Goal: Information Seeking & Learning: Learn about a topic

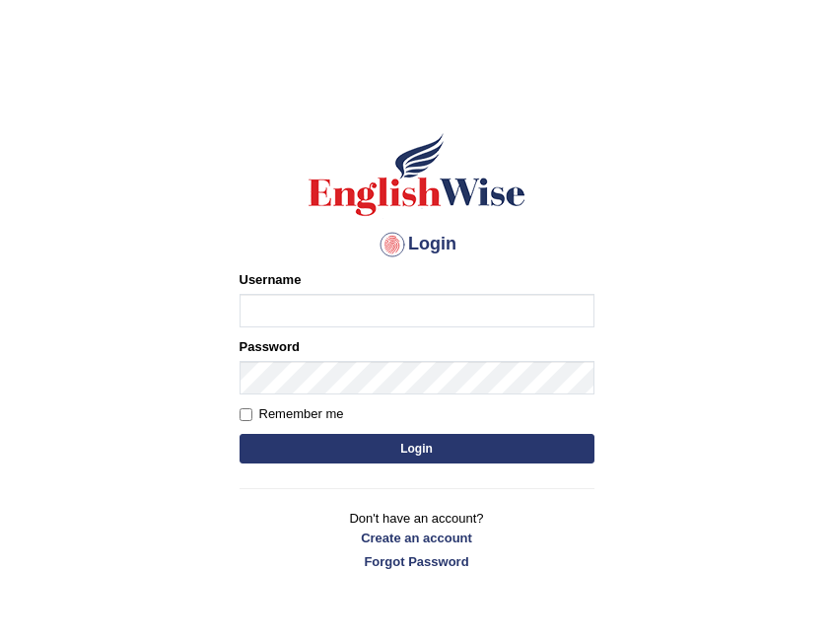
type input "Jazz2315"
click at [559, 438] on button "Login" at bounding box center [417, 449] width 355 height 30
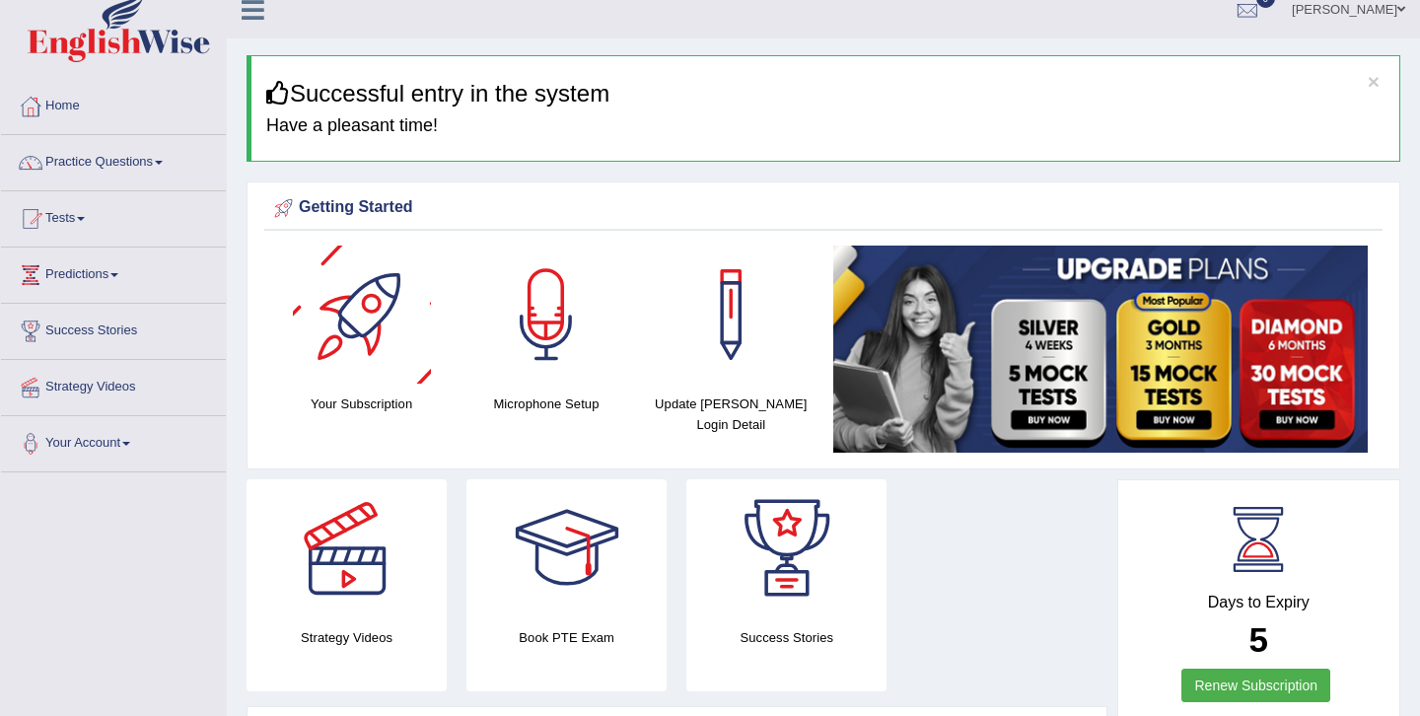
scroll to position [37, 0]
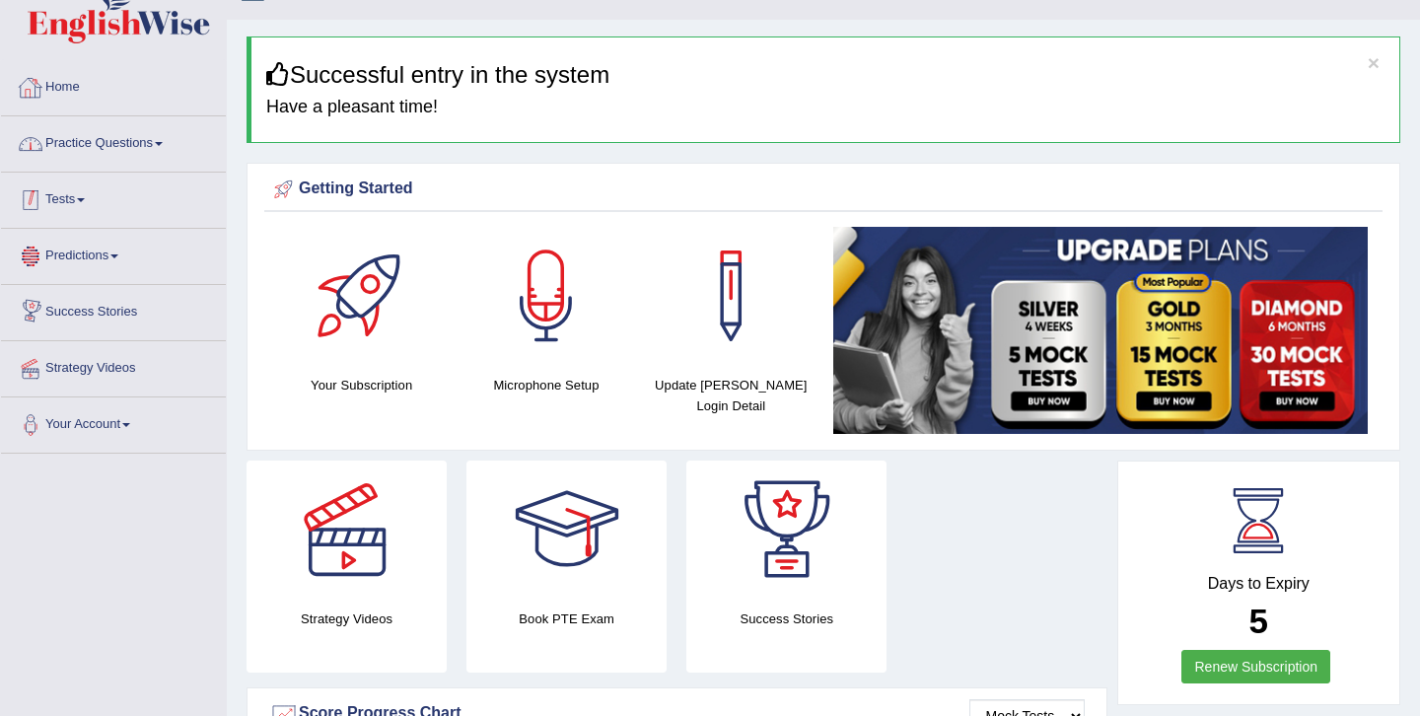
click at [170, 104] on link "Home" at bounding box center [113, 84] width 225 height 49
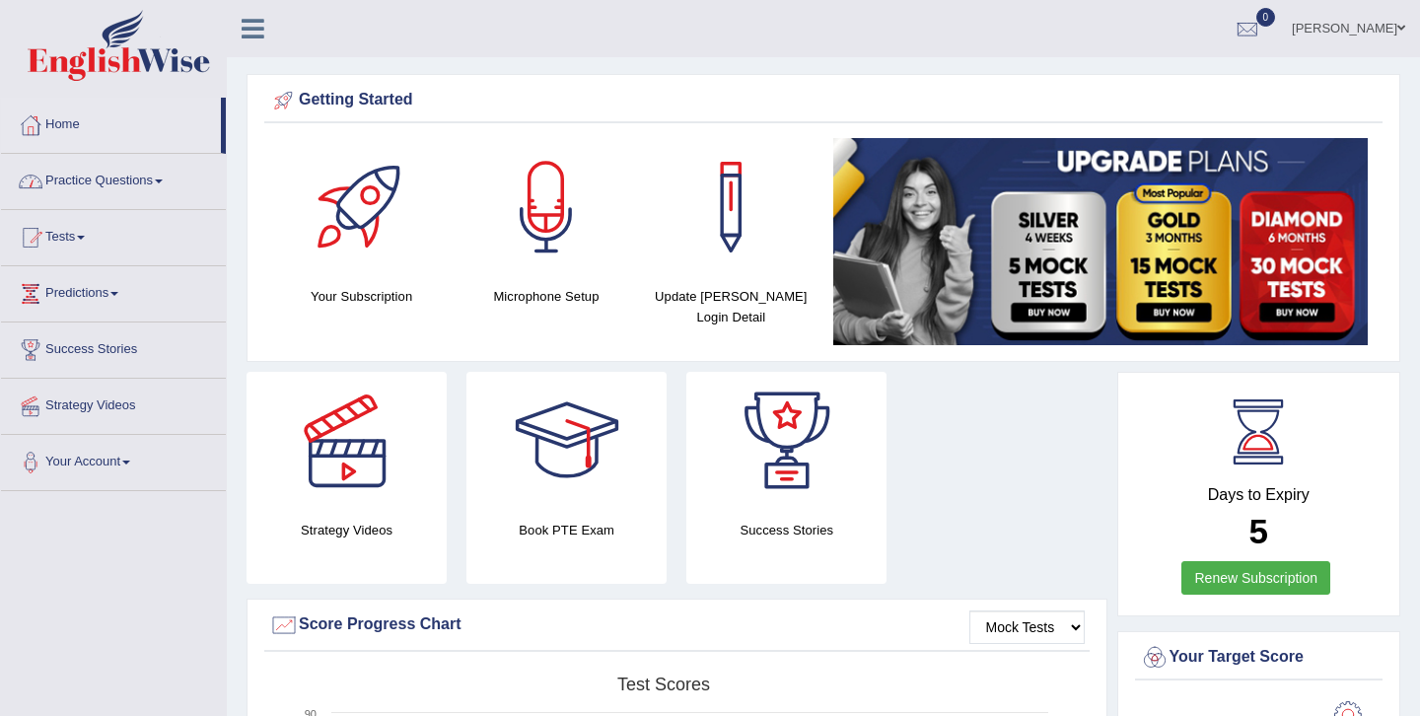
click at [111, 197] on link "Practice Questions" at bounding box center [113, 178] width 225 height 49
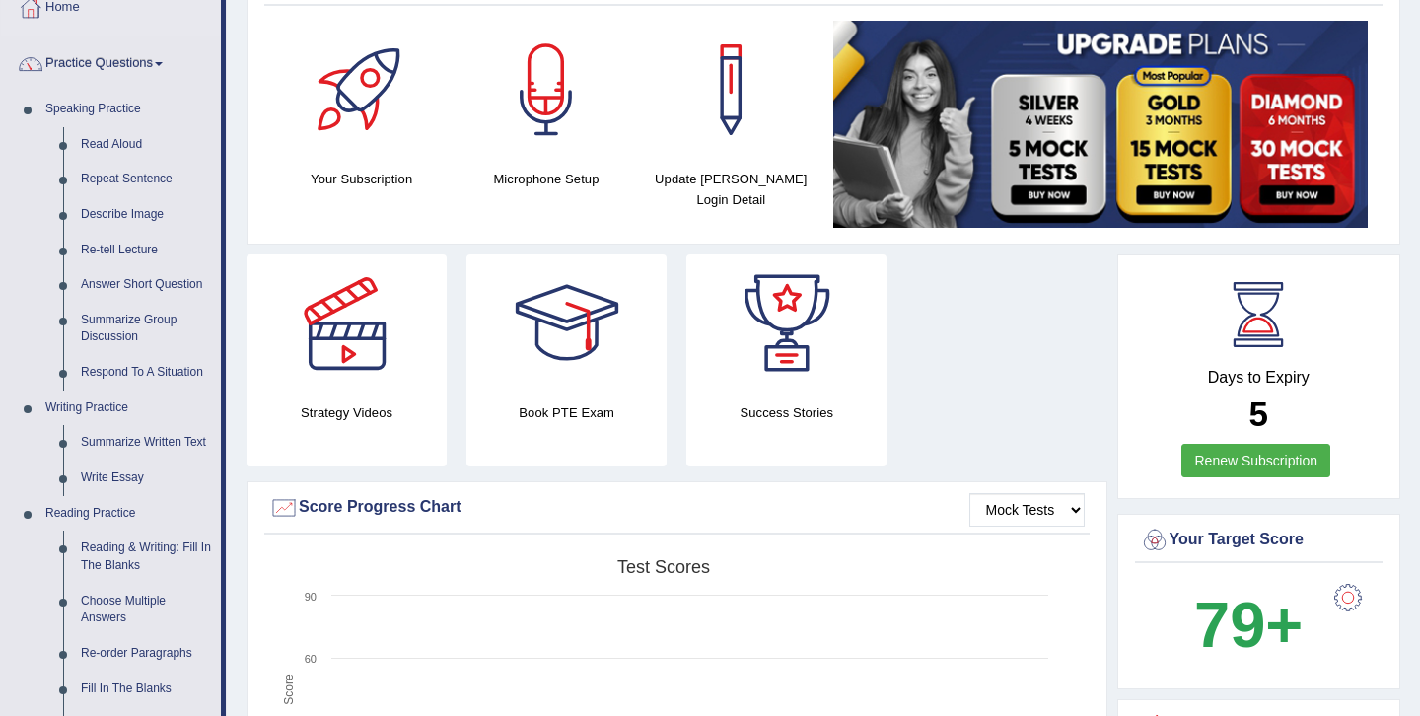
scroll to position [118, 0]
click at [145, 321] on link "Summarize Group Discussion" at bounding box center [146, 328] width 149 height 52
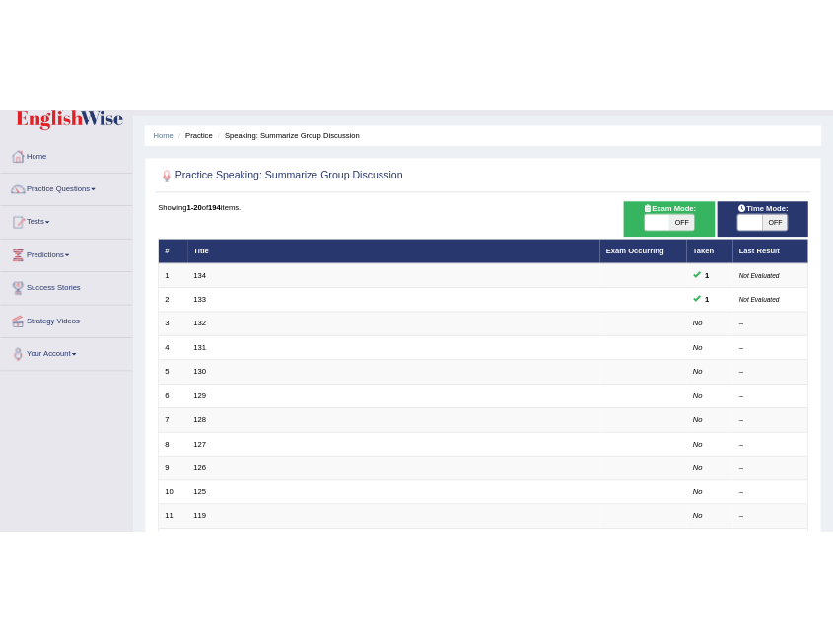
scroll to position [48, 0]
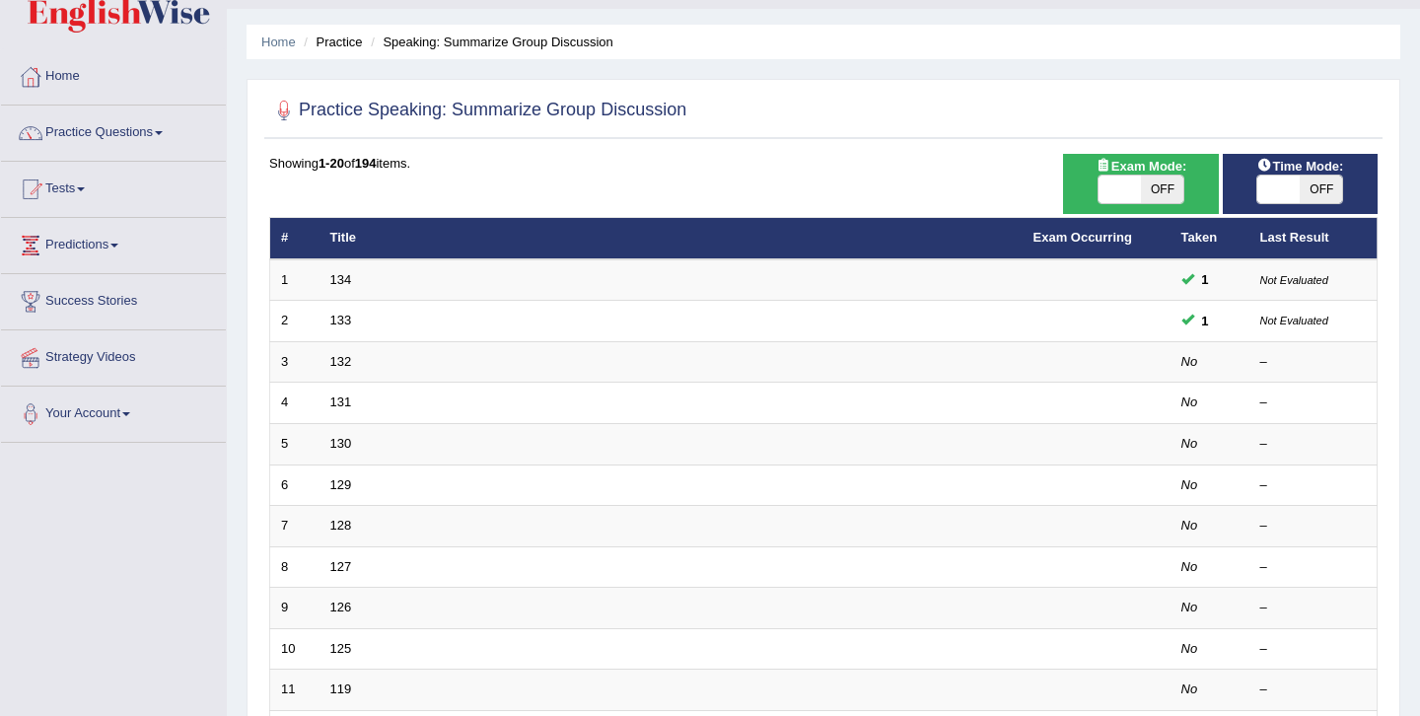
click at [1318, 190] on span "OFF" at bounding box center [1321, 190] width 42 height 28
checkbox input "true"
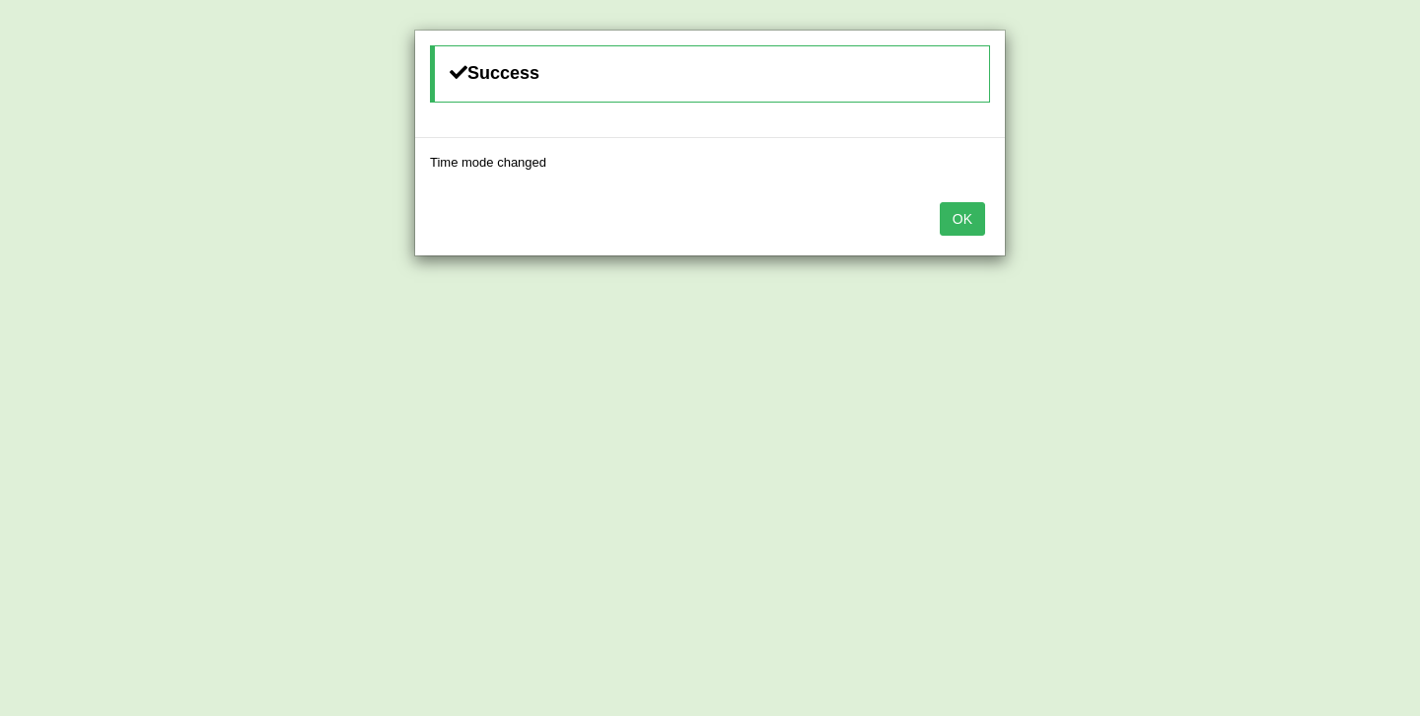
click at [973, 222] on button "OK" at bounding box center [962, 219] width 45 height 34
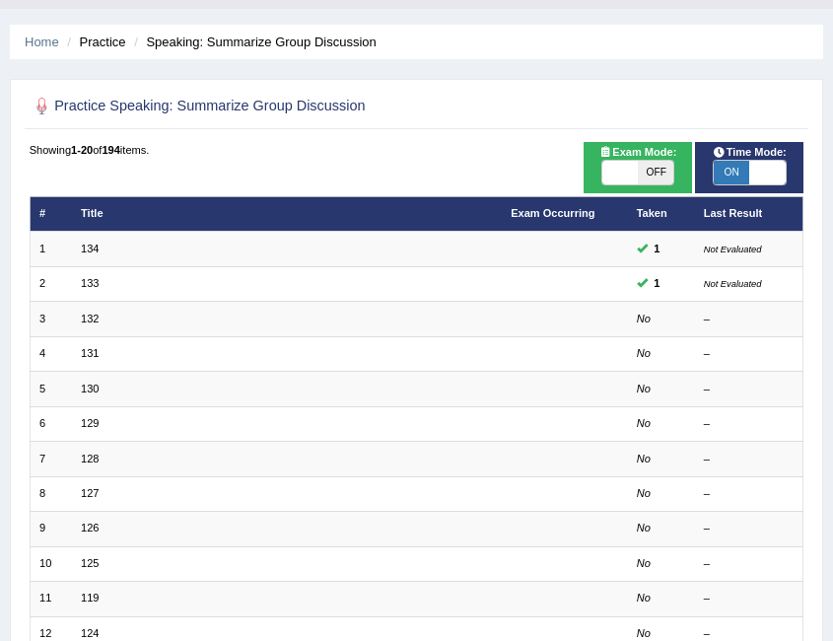
scroll to position [75, 0]
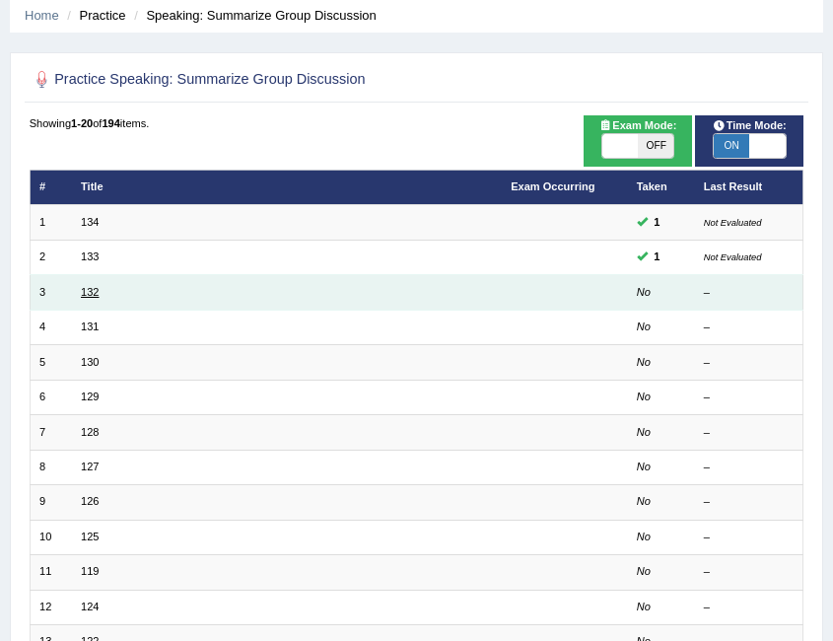
click at [94, 298] on link "132" at bounding box center [90, 292] width 18 height 12
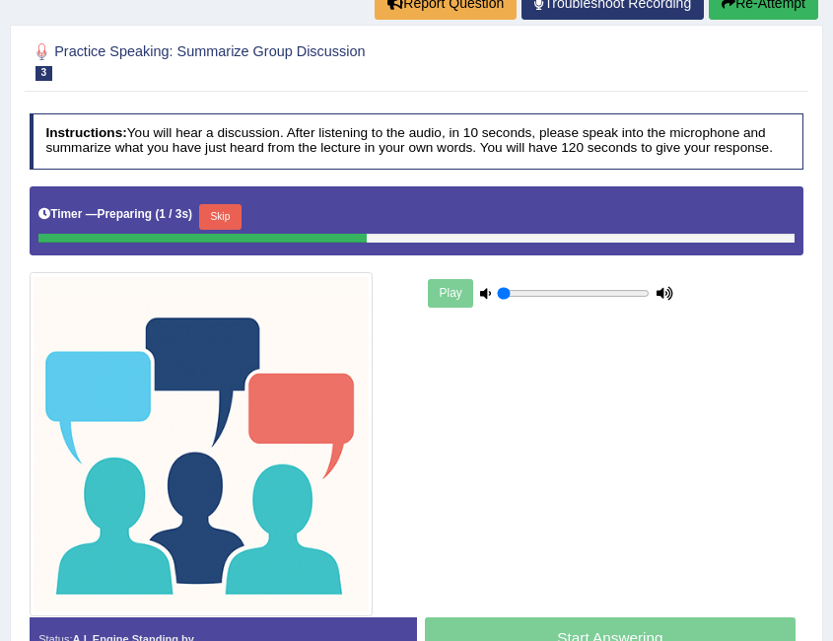
scroll to position [194, 0]
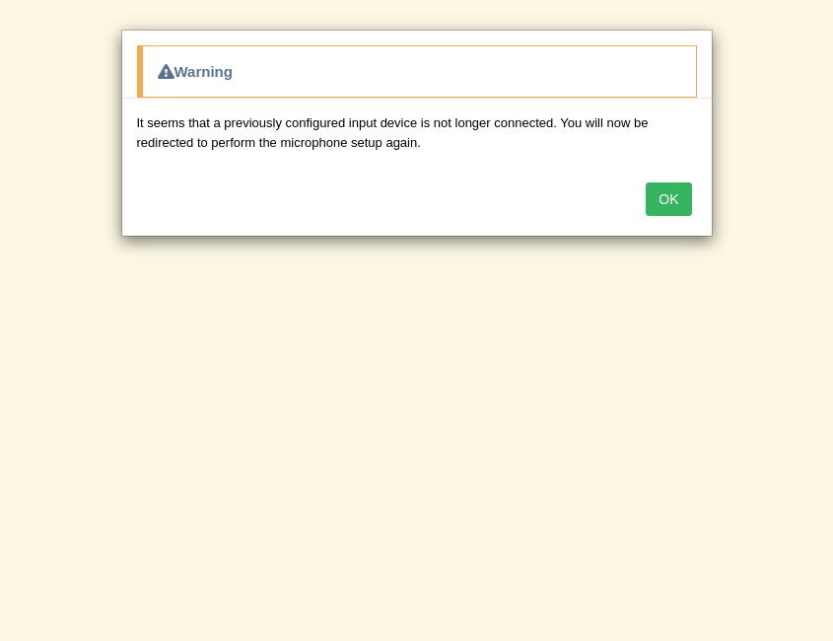
click at [671, 191] on button "OK" at bounding box center [668, 199] width 45 height 34
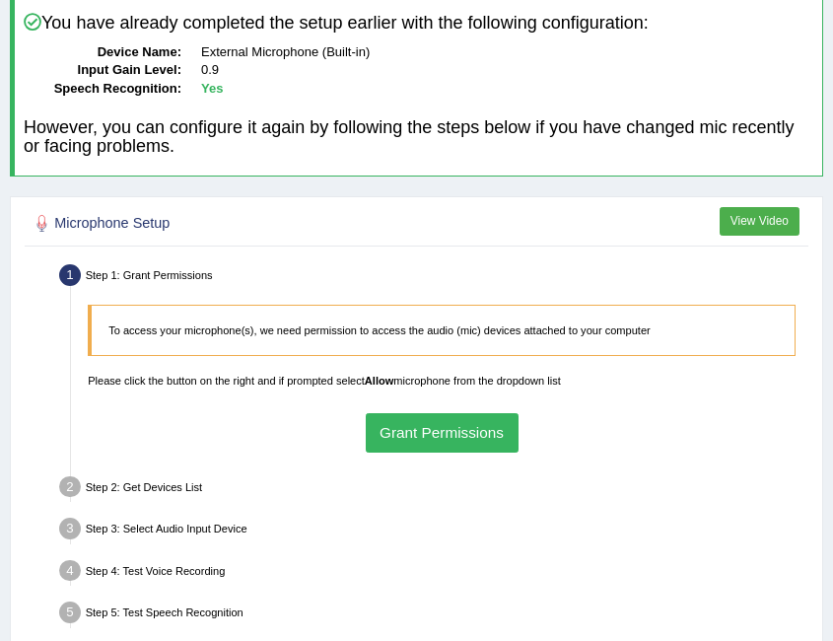
scroll to position [135, 0]
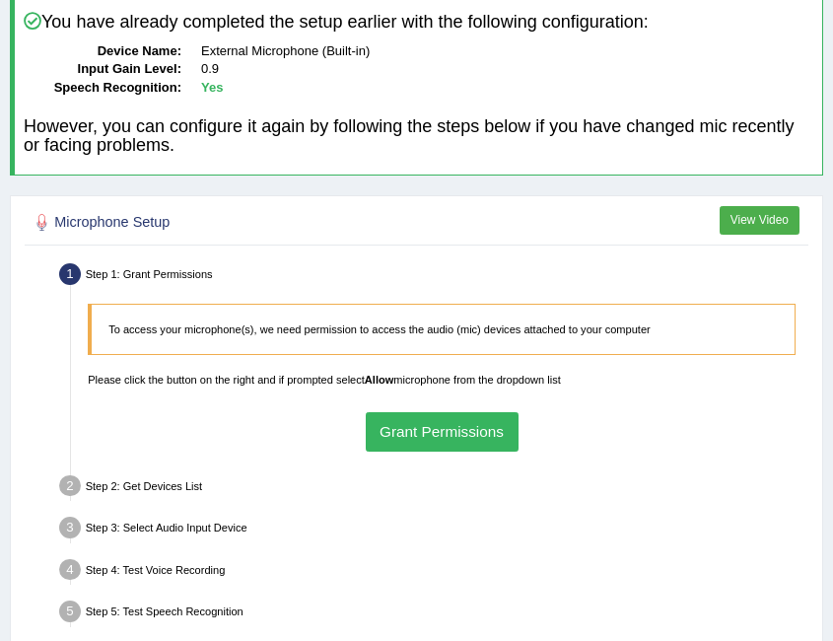
click at [417, 429] on button "Grant Permissions" at bounding box center [442, 431] width 153 height 38
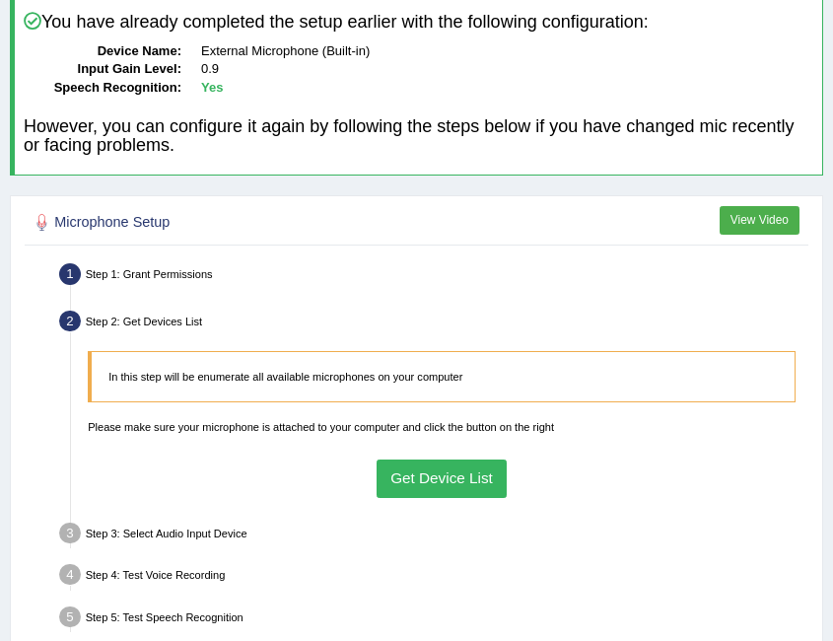
click at [427, 489] on button "Get Device List" at bounding box center [442, 479] width 131 height 38
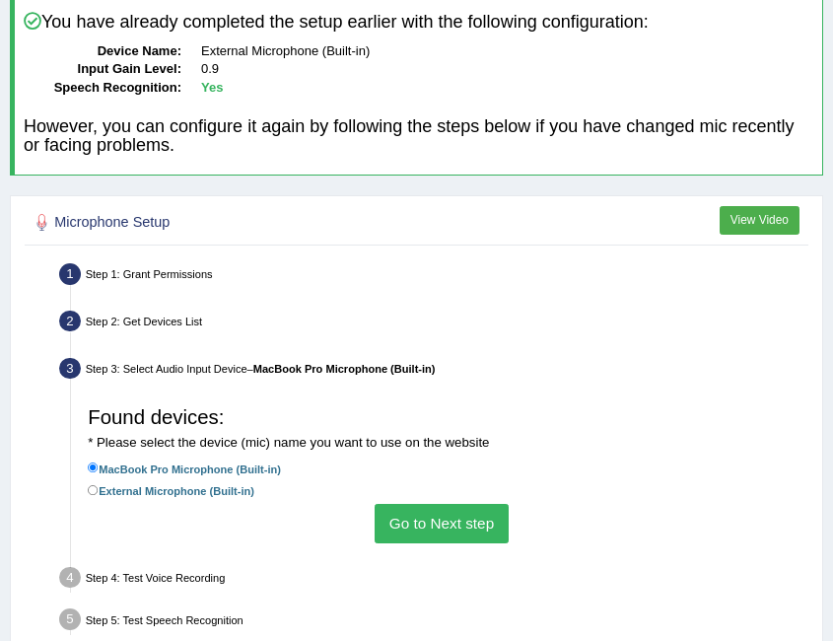
click at [145, 493] on label "External Microphone (Built-in)" at bounding box center [171, 490] width 167 height 19
click at [99, 493] on input "External Microphone (Built-in)" at bounding box center [93, 490] width 11 height 11
radio input "true"
click at [429, 522] on button "Go to Next step" at bounding box center [441, 523] width 133 height 38
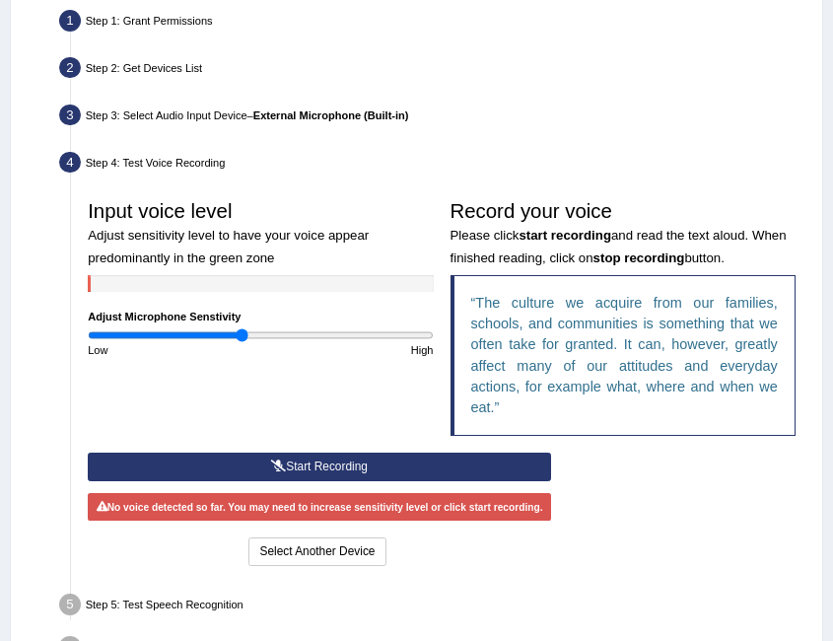
scroll to position [433, 0]
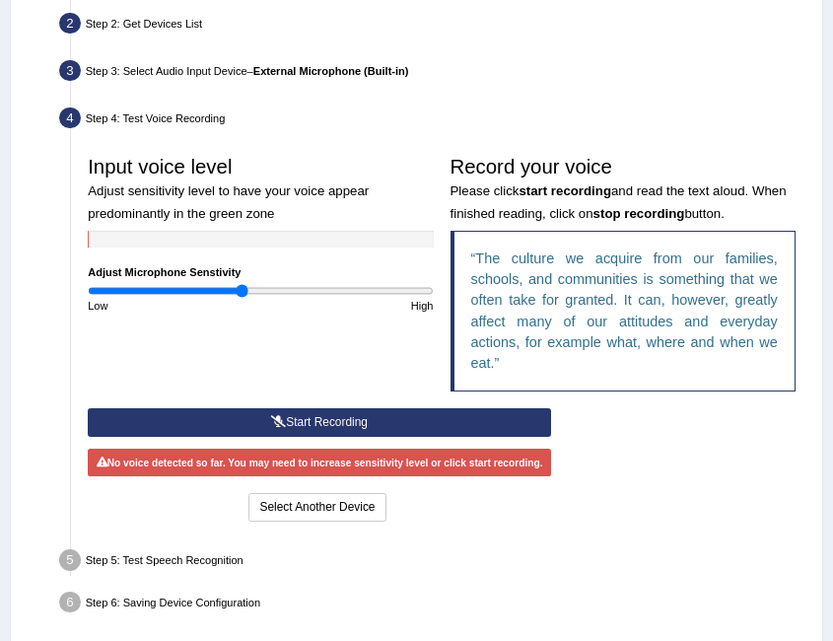
click at [392, 412] on button "Start Recording" at bounding box center [320, 422] width 464 height 29
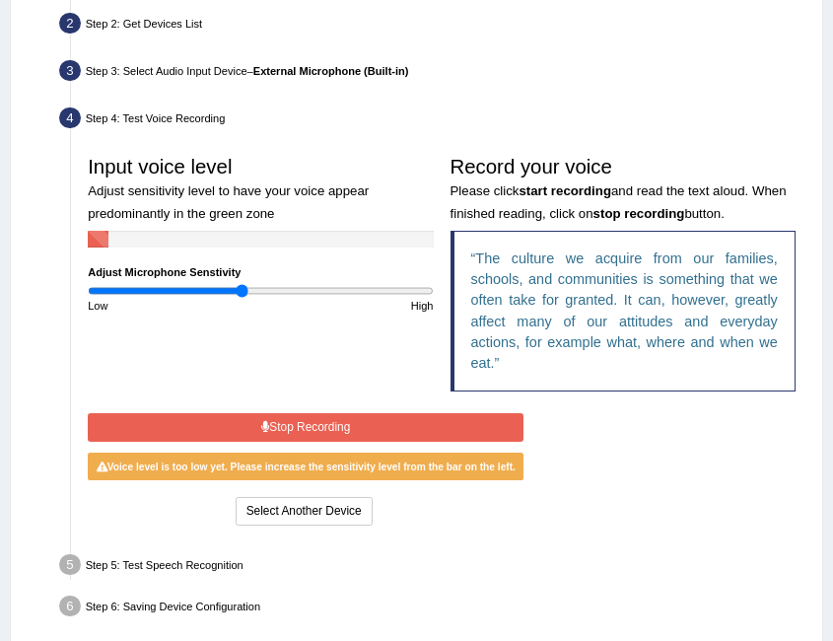
click at [296, 408] on div "Start Recording Stop Recording Note: Please listen to the recording till the en…" at bounding box center [306, 468] width 453 height 121
click at [285, 424] on button "Stop Recording" at bounding box center [306, 427] width 436 height 29
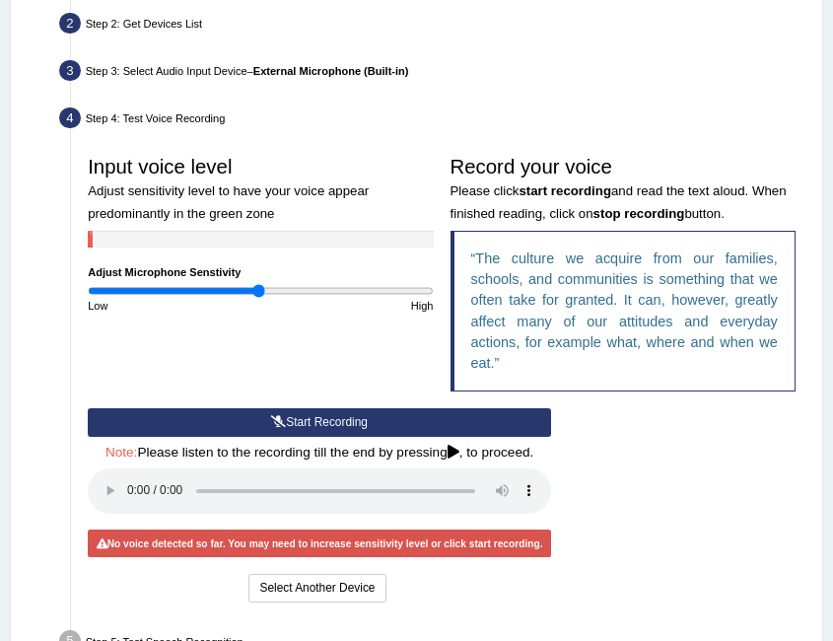
drag, startPoint x: 241, startPoint y: 286, endPoint x: 258, endPoint y: 291, distance: 18.4
type input "1"
click at [258, 291] on input "range" at bounding box center [260, 291] width 345 height 14
click at [306, 415] on button "Start Recording" at bounding box center [320, 422] width 464 height 29
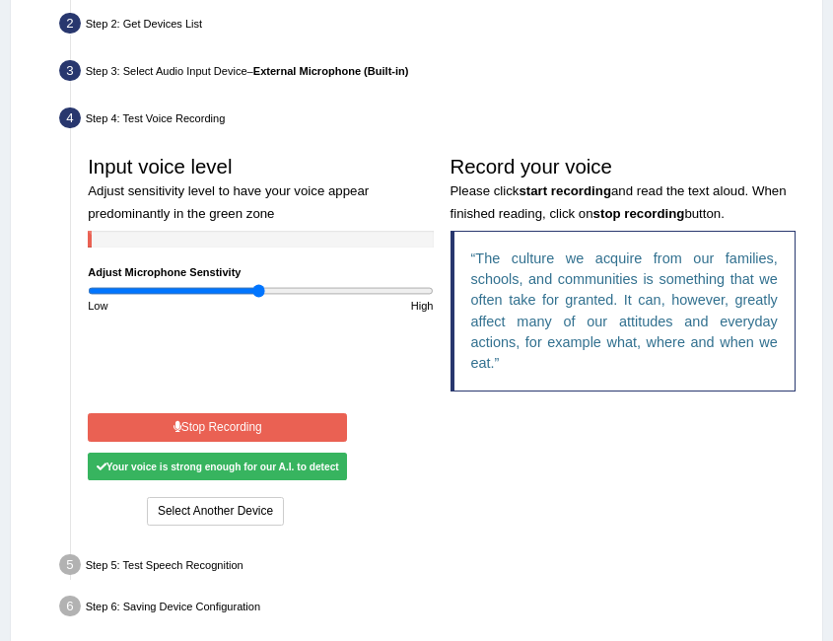
click at [248, 425] on button "Stop Recording" at bounding box center [217, 427] width 259 height 29
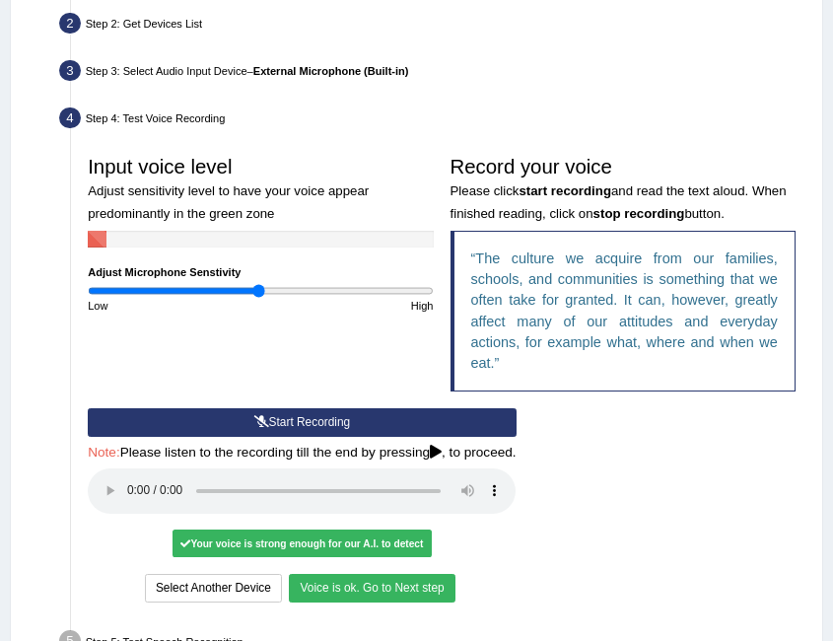
click at [370, 584] on button "Voice is ok. Go to Next step" at bounding box center [372, 588] width 166 height 29
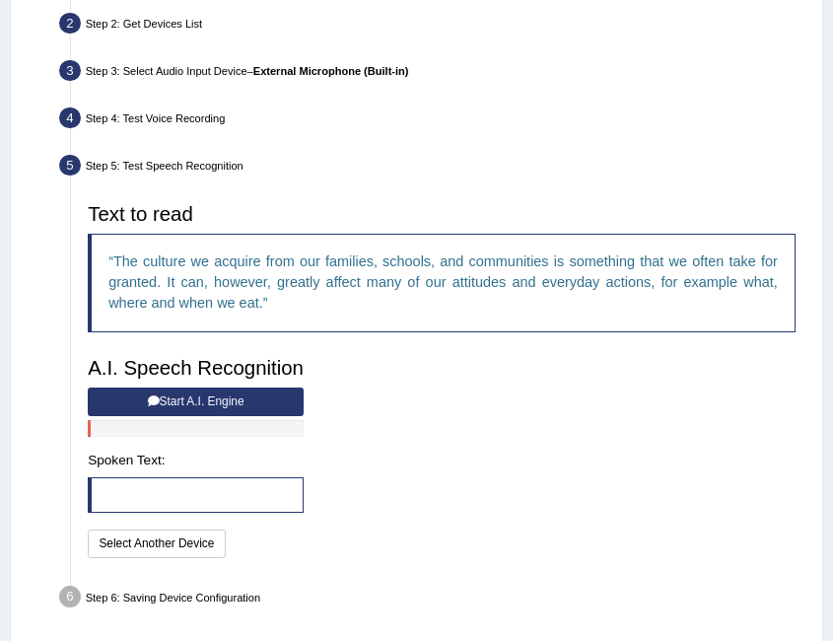
scroll to position [469, 0]
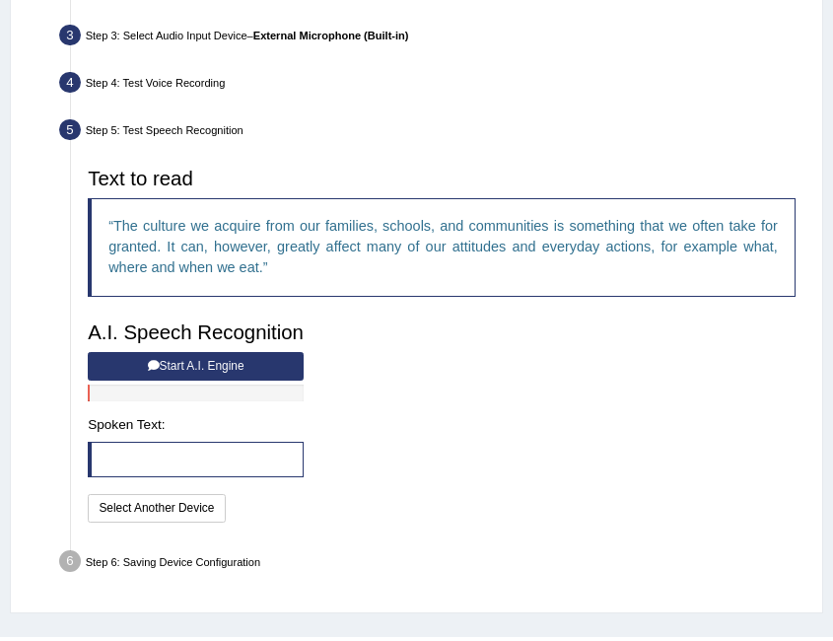
click at [235, 372] on button "Start A.I. Engine" at bounding box center [196, 366] width 216 height 29
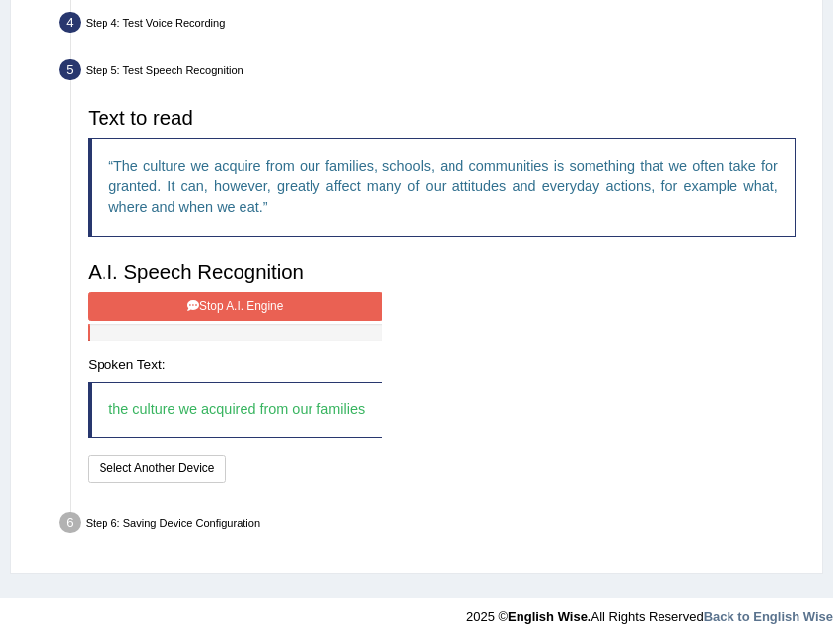
scroll to position [529, 0]
click at [287, 307] on button "Stop A.I. Engine" at bounding box center [235, 306] width 295 height 29
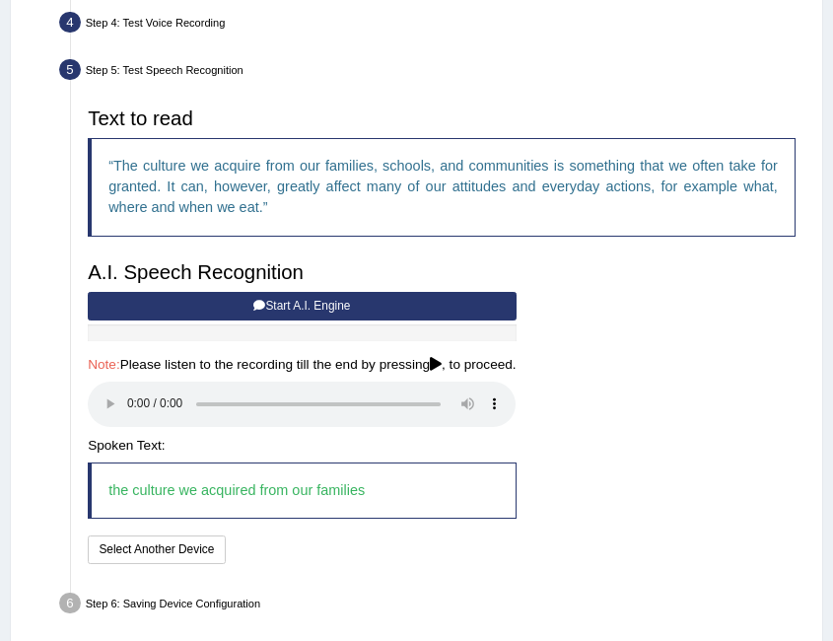
scroll to position [611, 0]
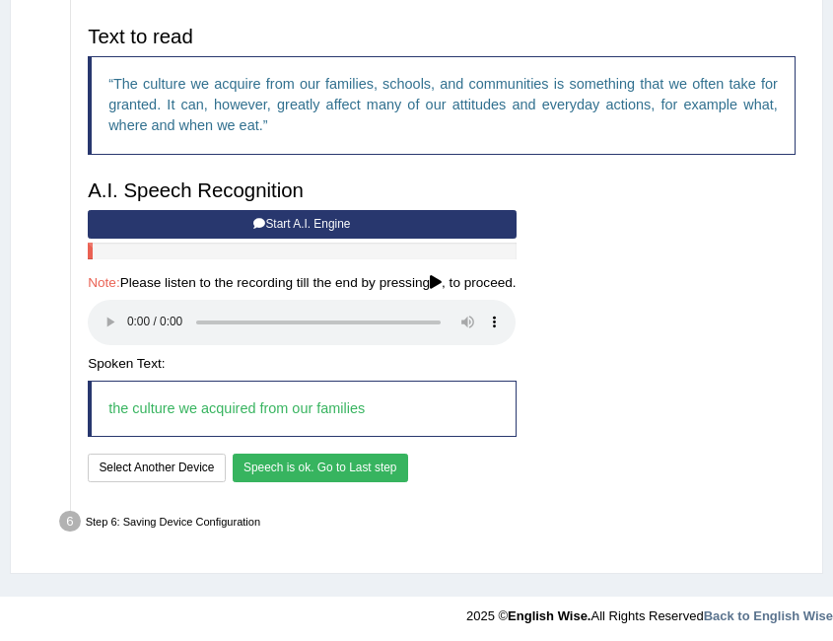
click at [280, 459] on button "Speech is ok. Go to Last step" at bounding box center [321, 468] width 176 height 29
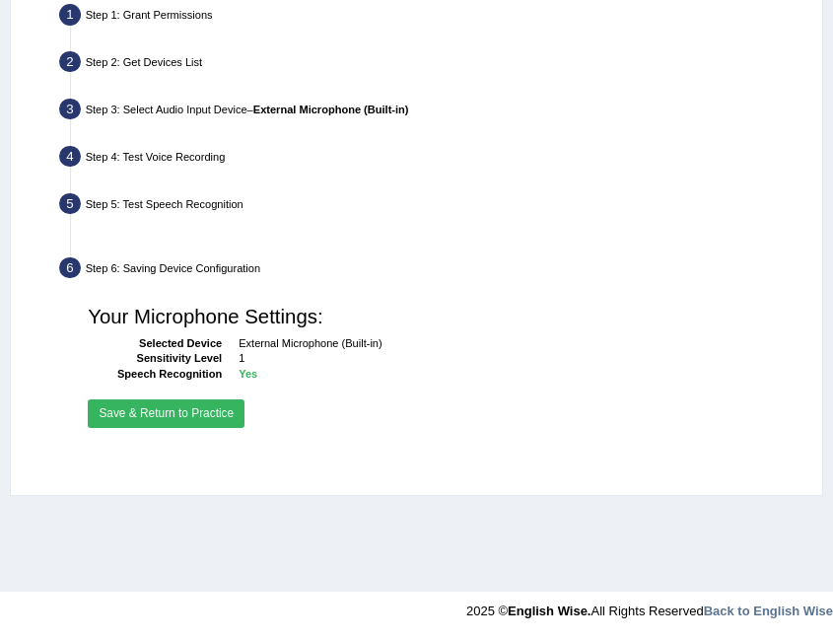
scroll to position [395, 0]
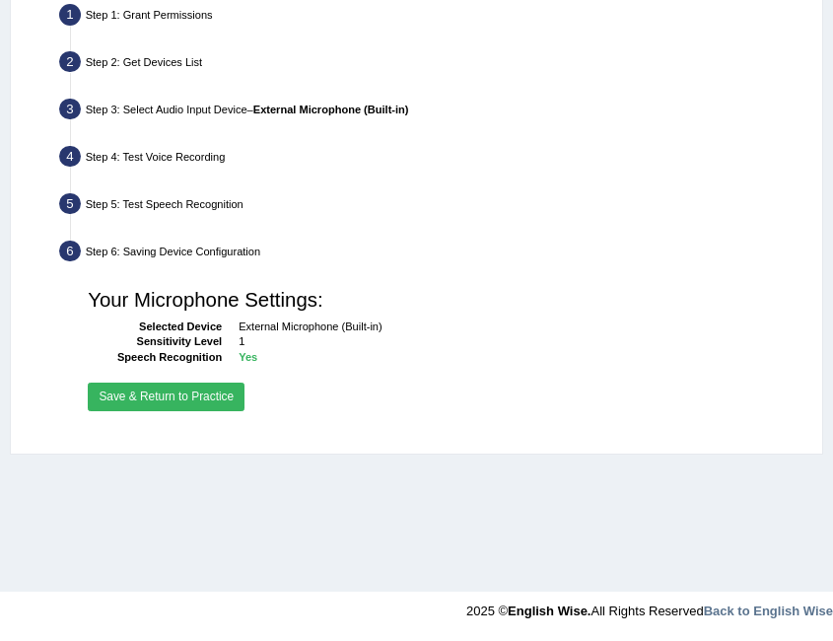
click at [174, 391] on button "Save & Return to Practice" at bounding box center [166, 397] width 157 height 29
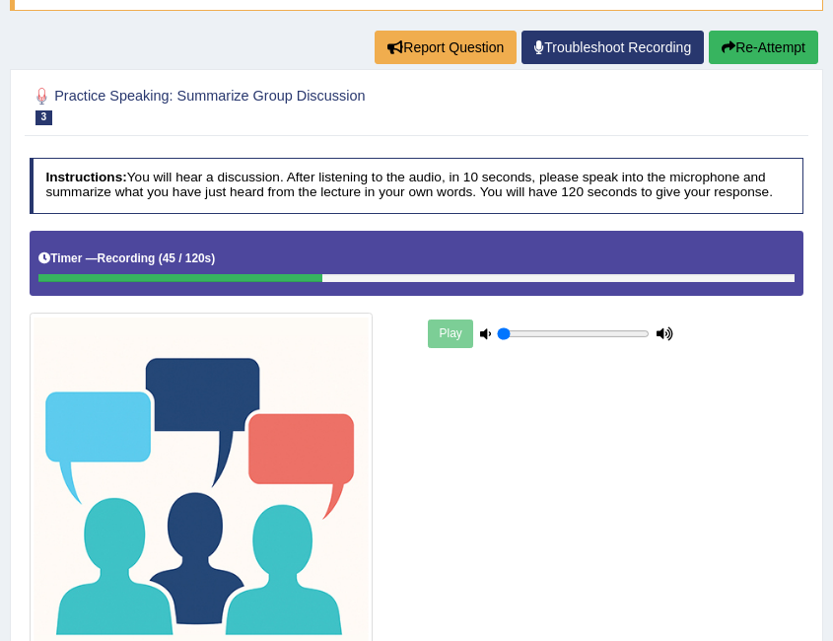
scroll to position [395, 0]
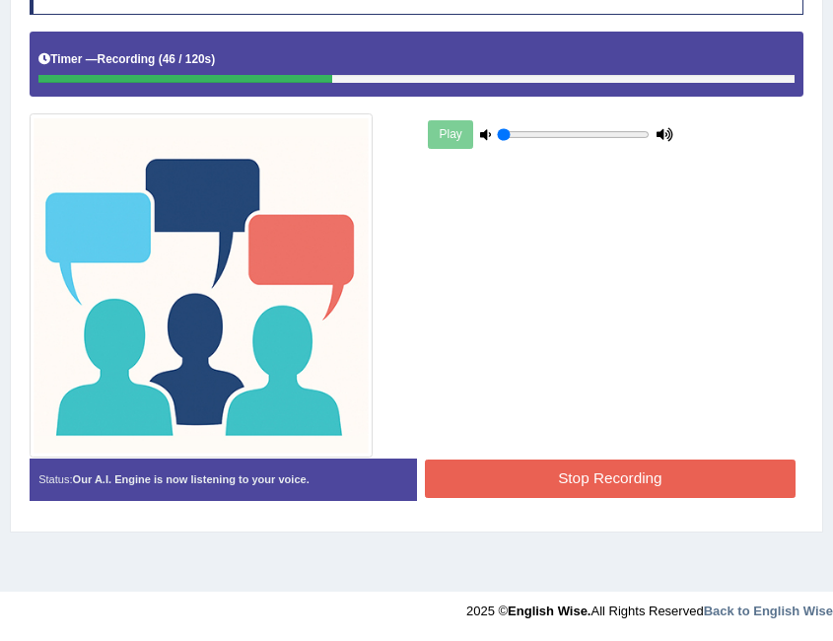
click at [535, 493] on button "Stop Recording" at bounding box center [610, 479] width 371 height 38
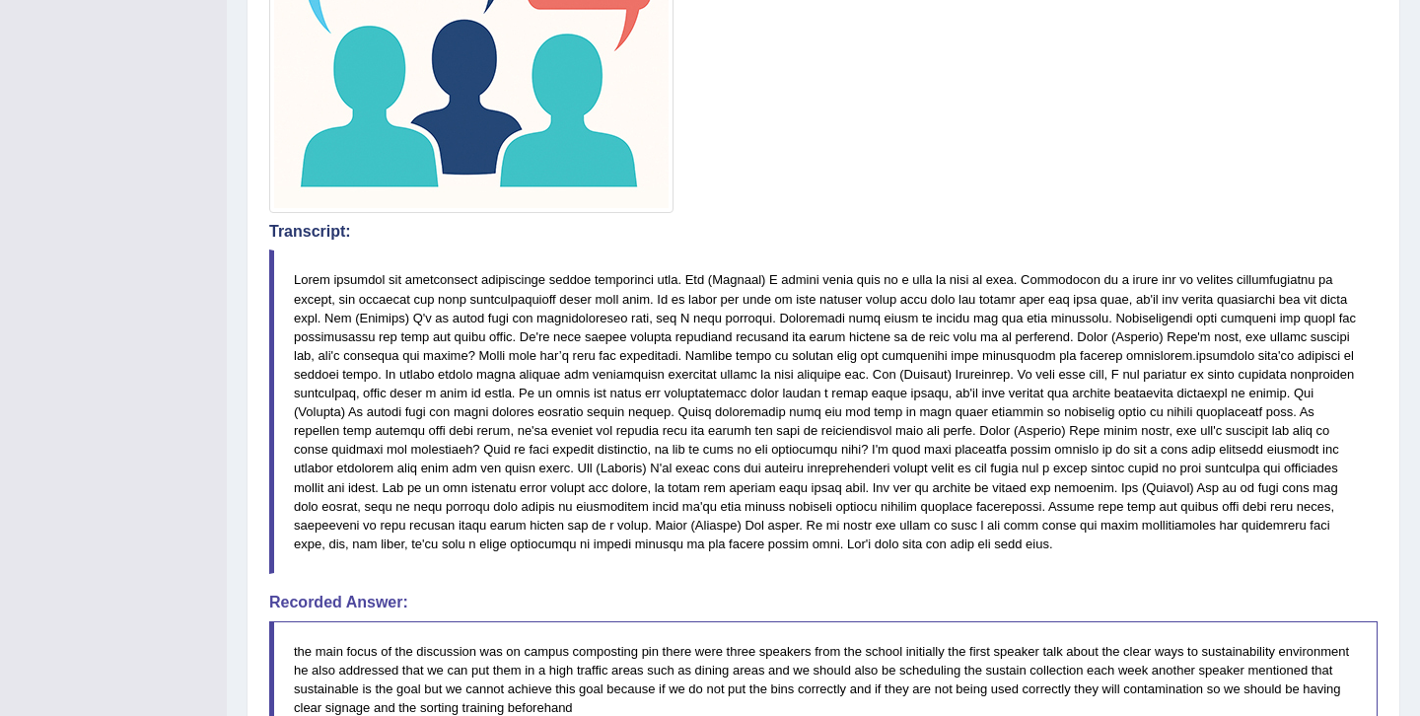
scroll to position [0, 0]
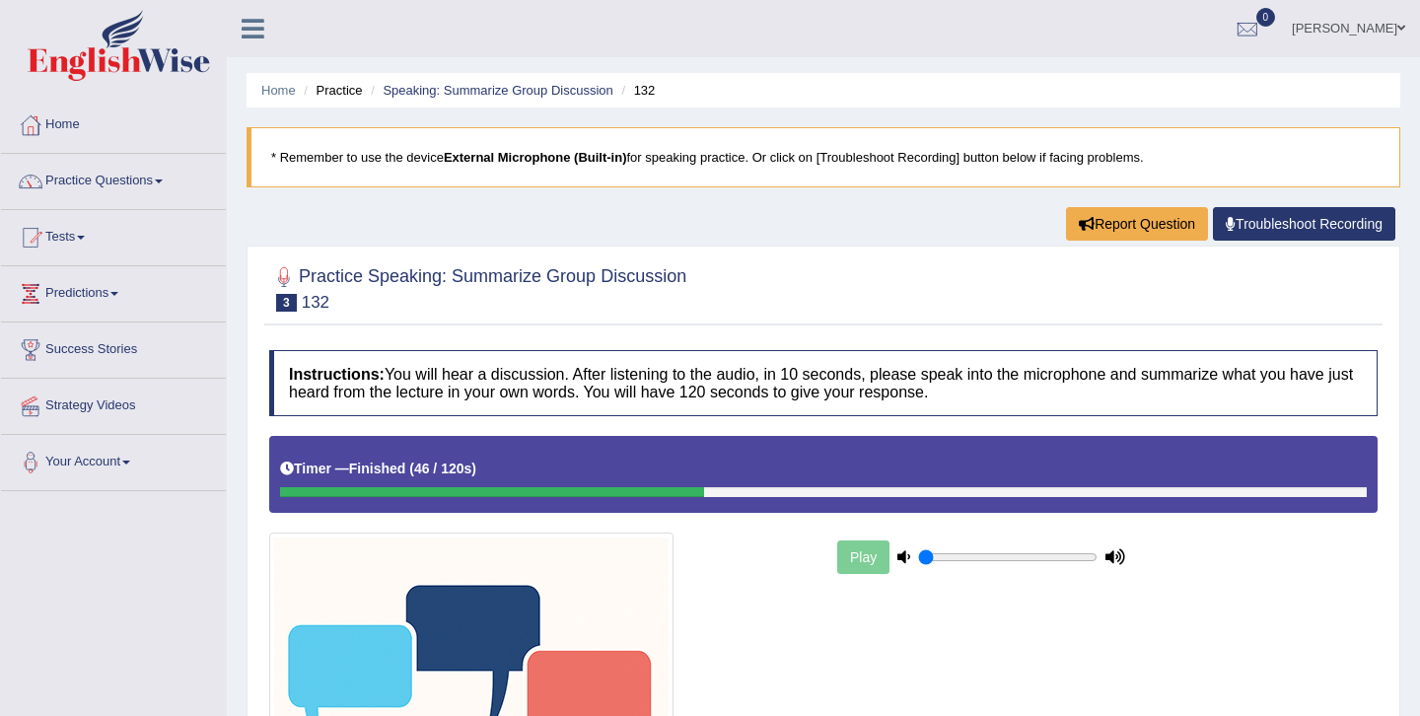
click at [99, 184] on link "Practice Questions" at bounding box center [113, 178] width 225 height 49
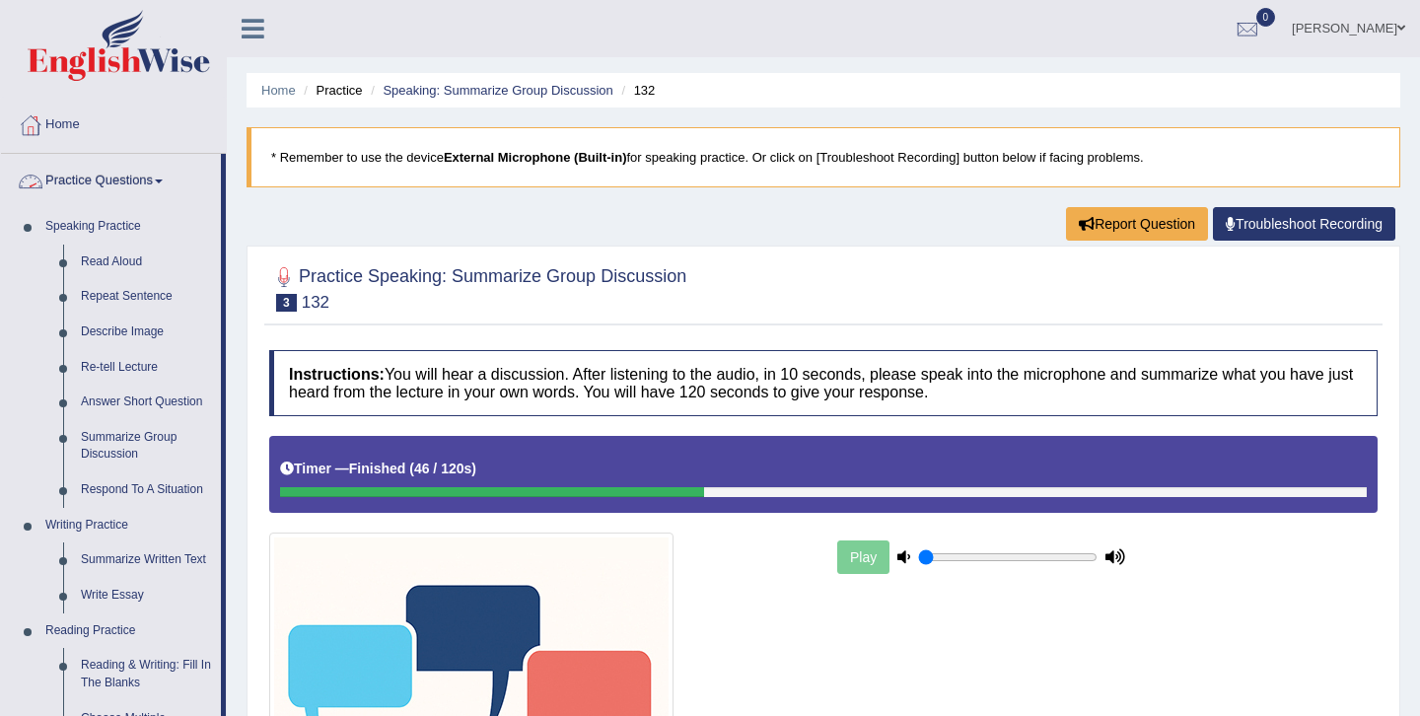
scroll to position [80, 0]
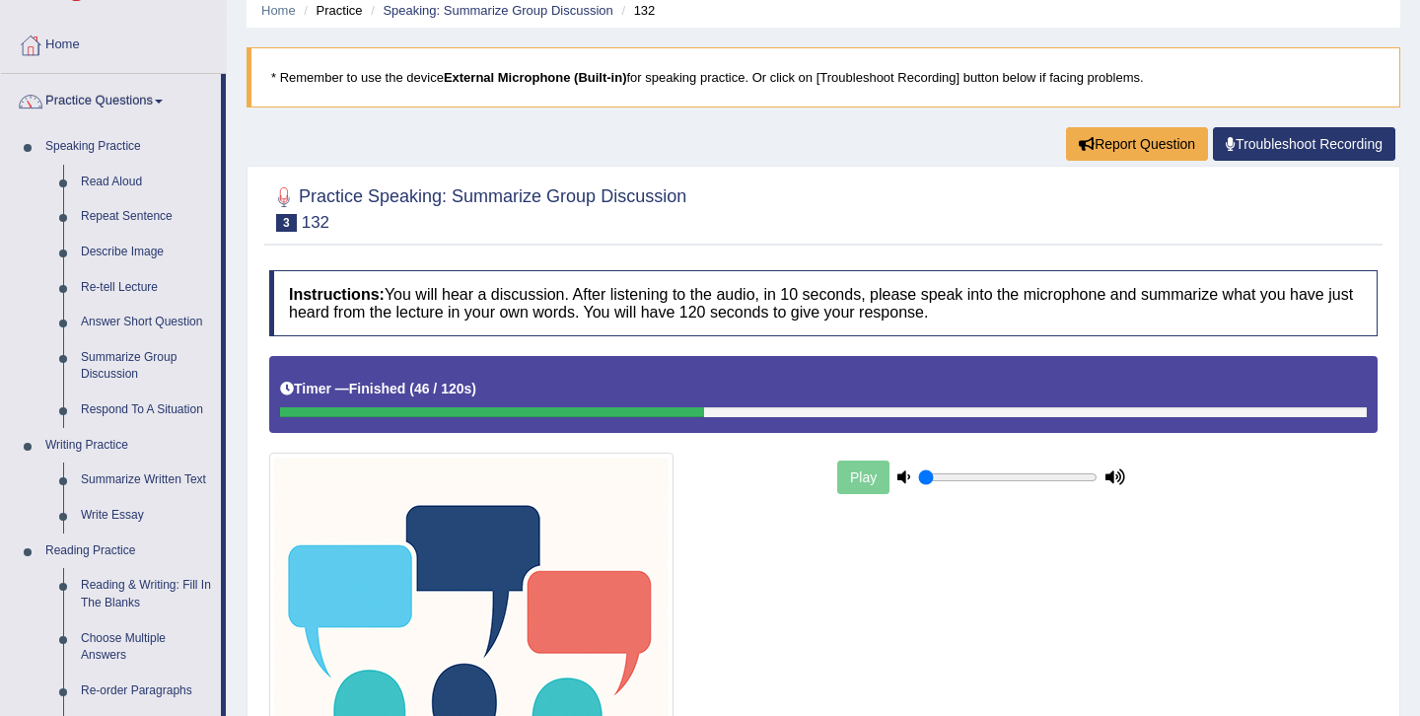
click at [141, 368] on link "Summarize Group Discussion" at bounding box center [146, 366] width 149 height 52
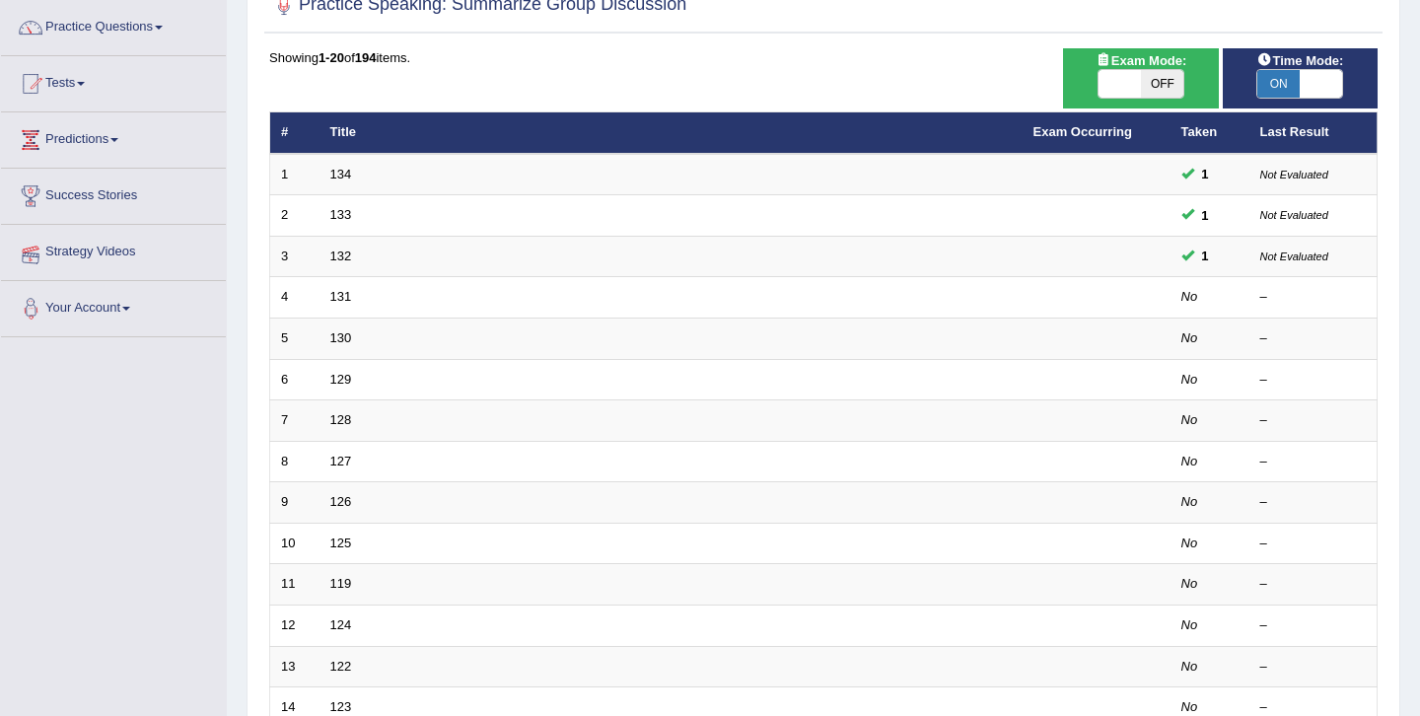
scroll to position [162, 0]
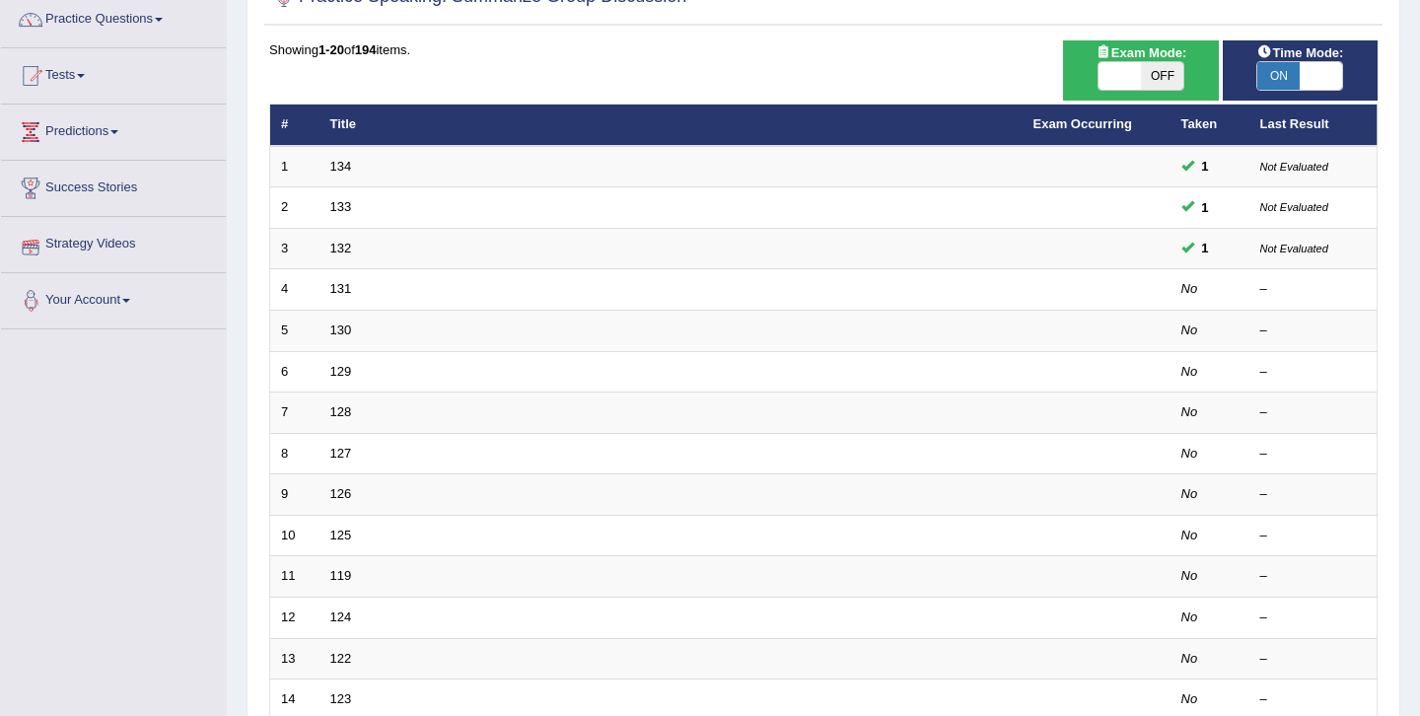
click at [349, 293] on link "131" at bounding box center [341, 288] width 22 height 15
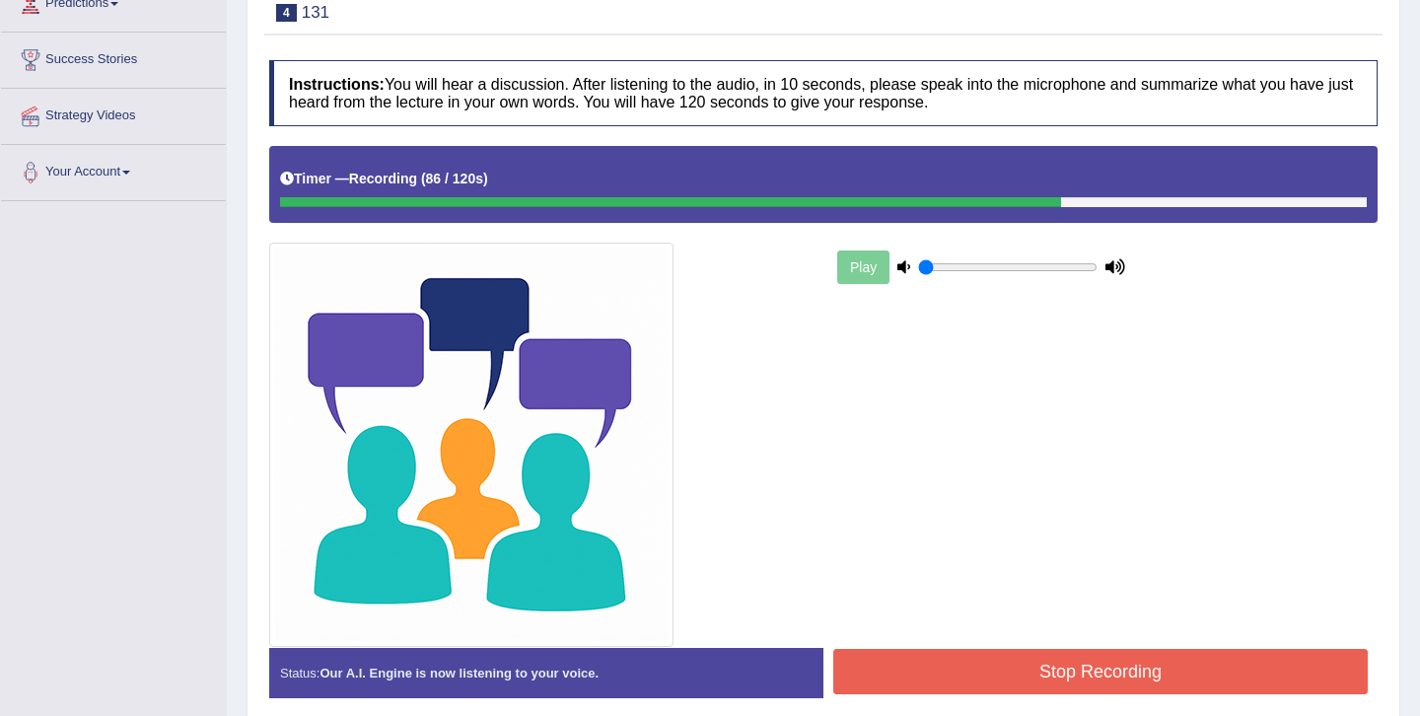
scroll to position [373, 0]
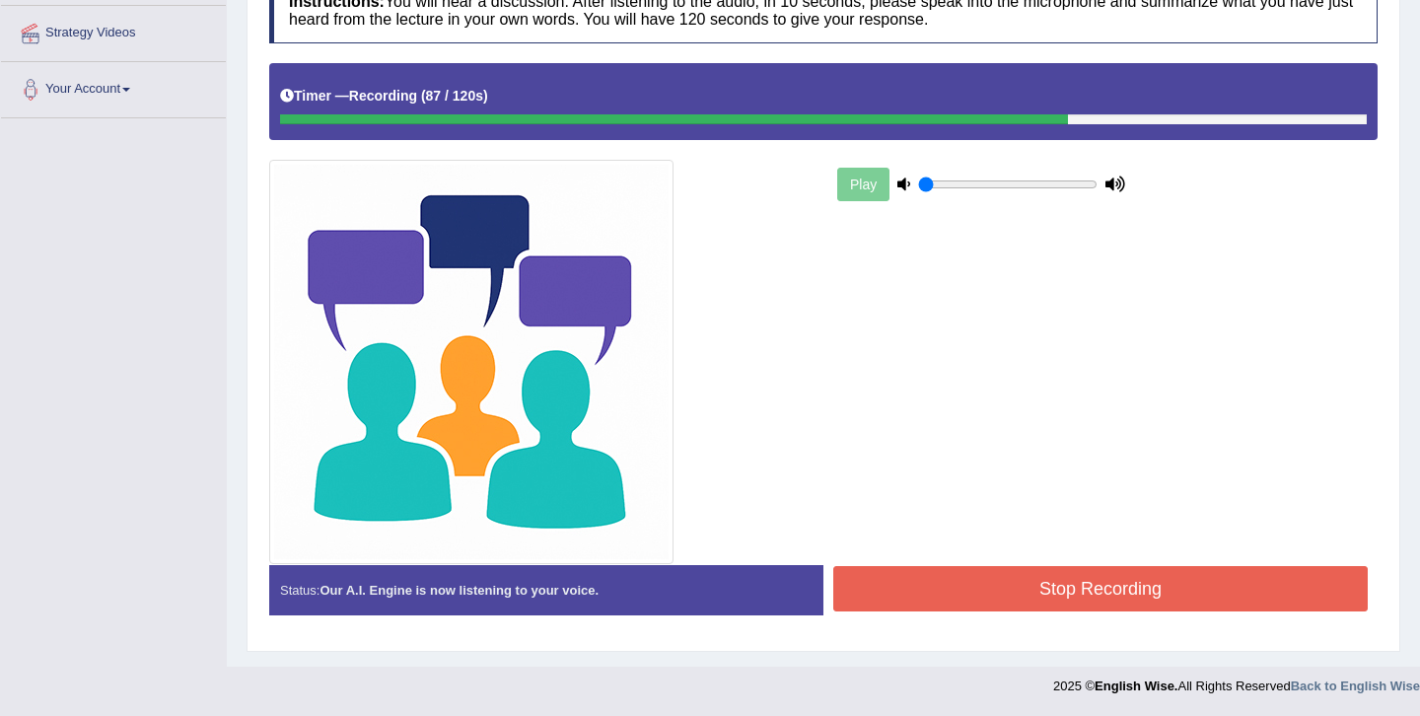
click at [965, 579] on button "Stop Recording" at bounding box center [1100, 588] width 535 height 45
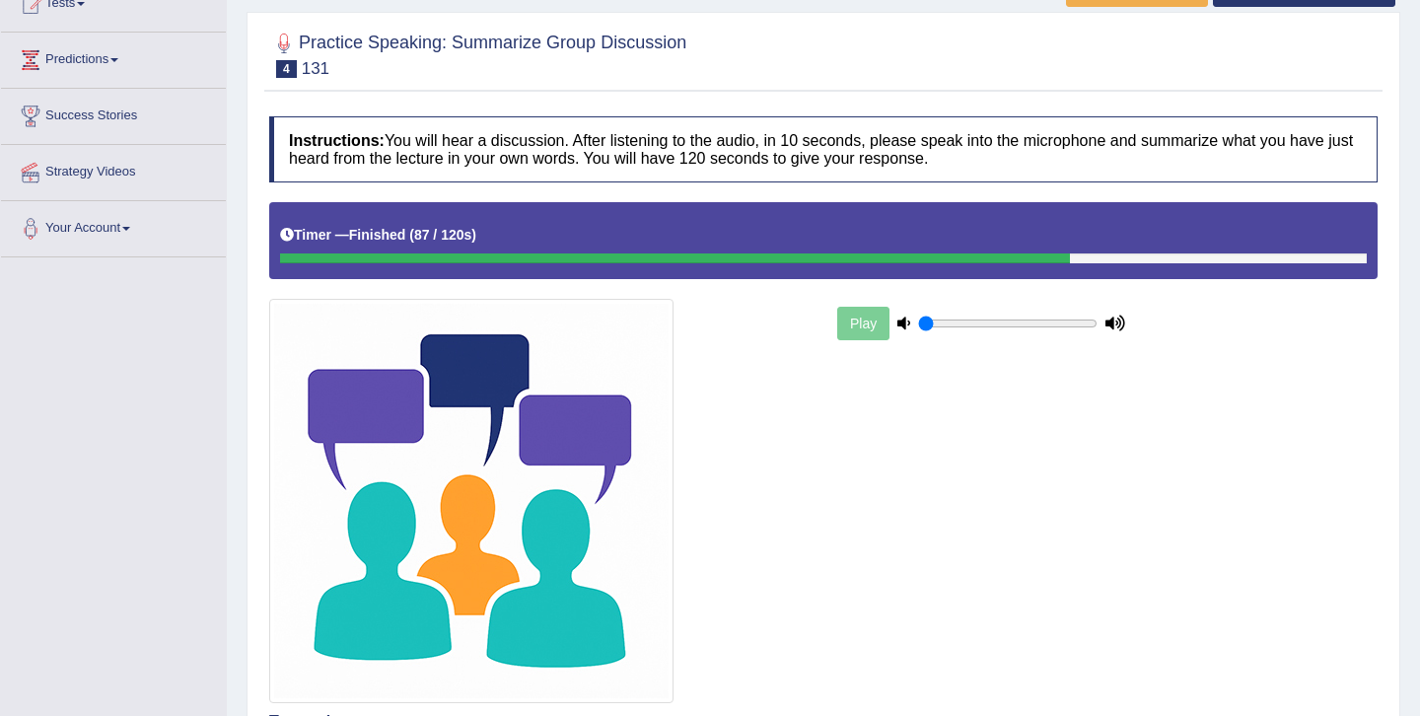
scroll to position [0, 0]
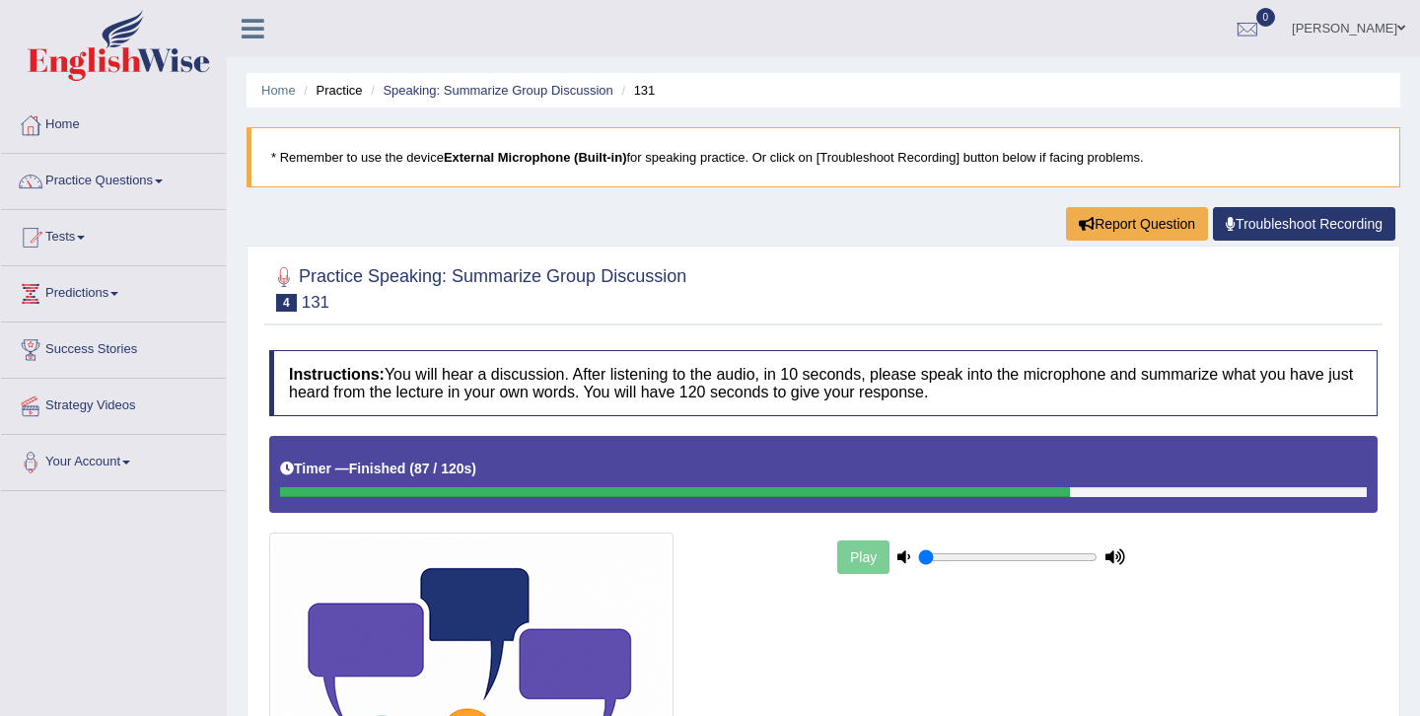
click at [181, 180] on link "Practice Questions" at bounding box center [113, 178] width 225 height 49
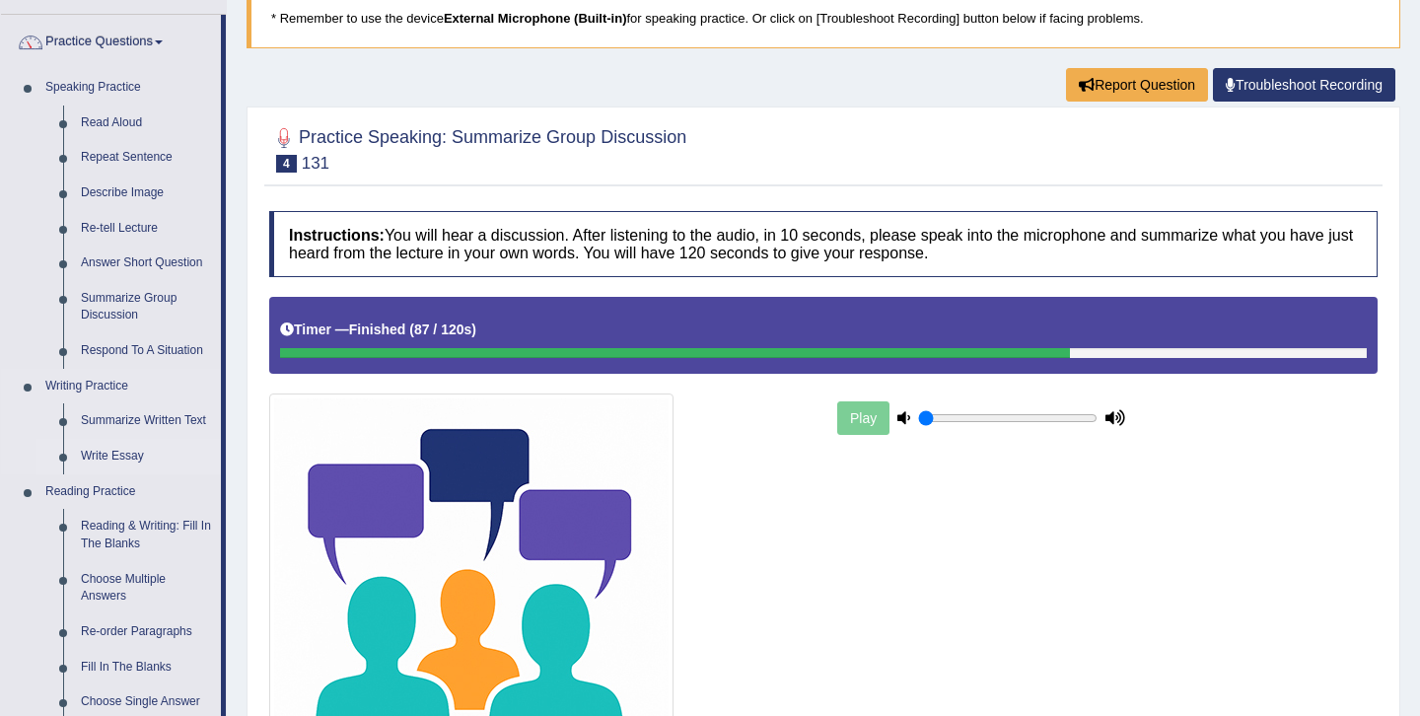
scroll to position [156, 0]
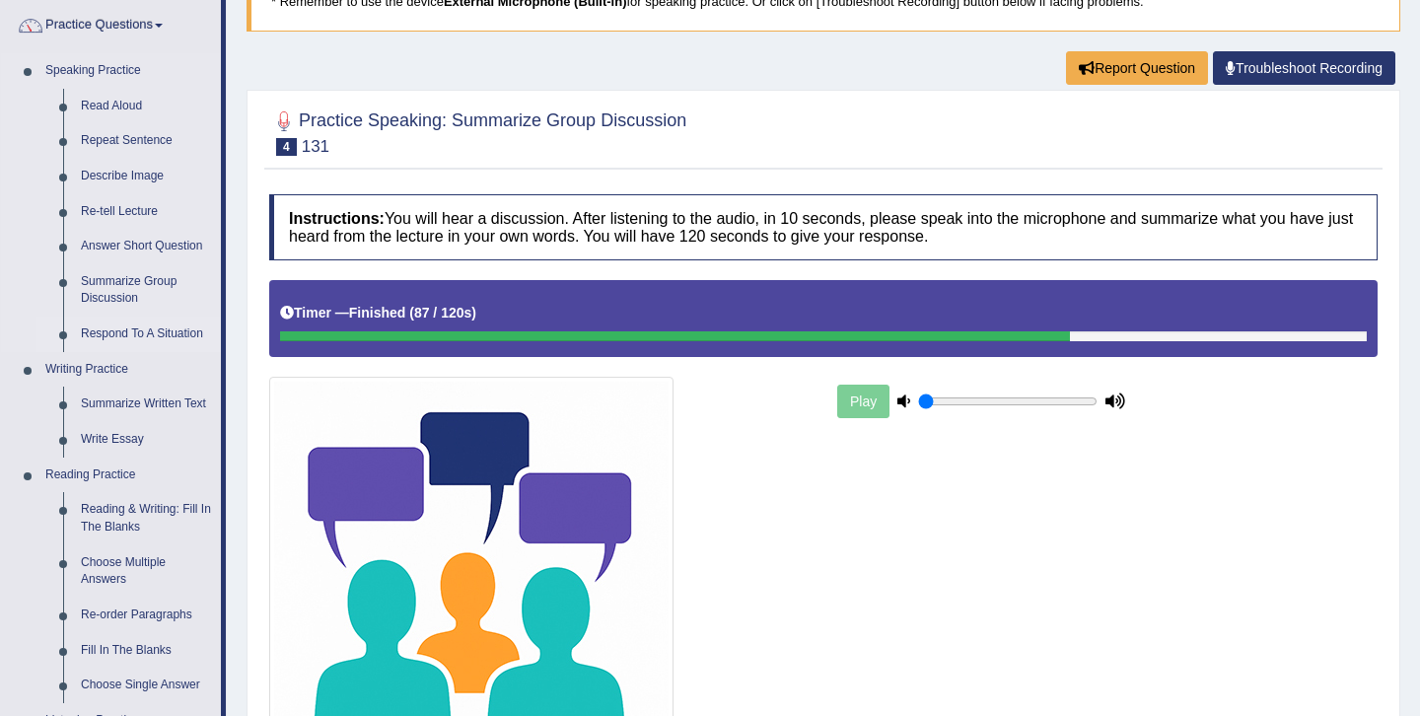
click at [164, 337] on link "Respond To A Situation" at bounding box center [146, 335] width 149 height 36
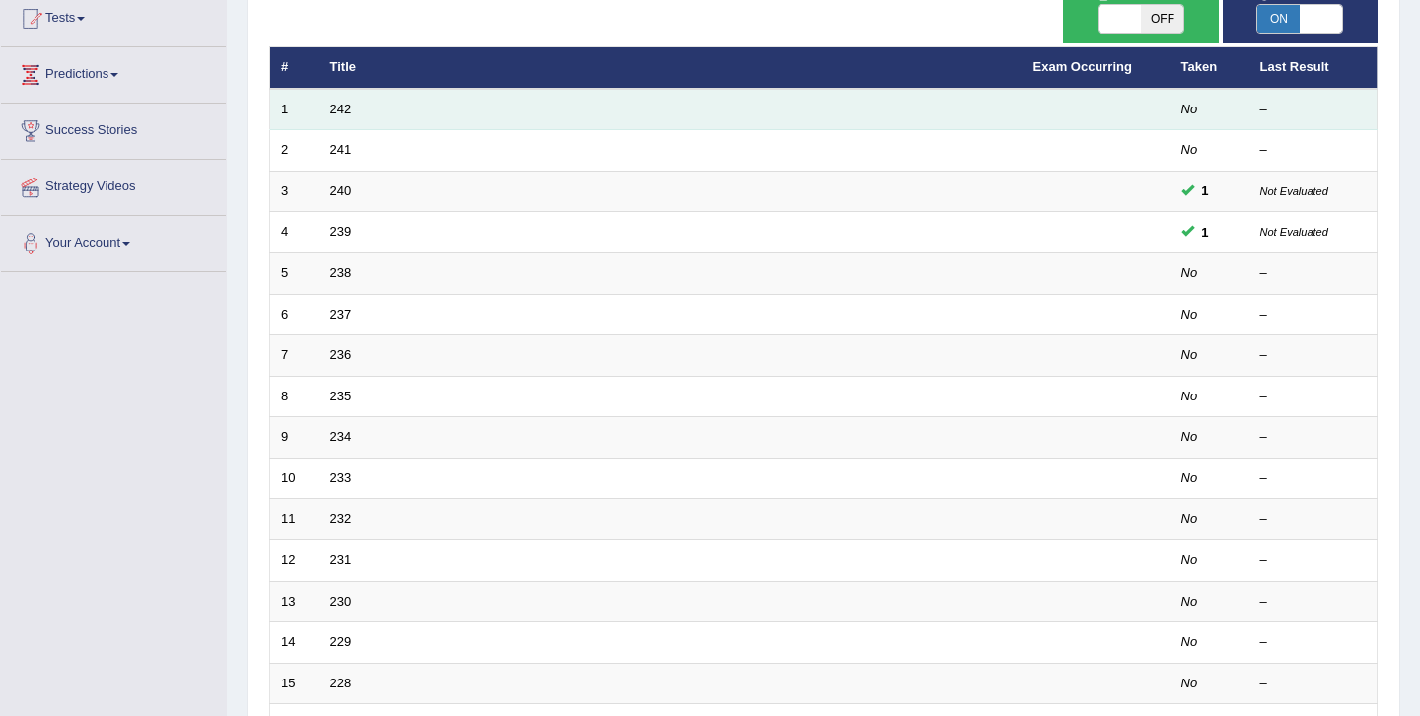
scroll to position [271, 0]
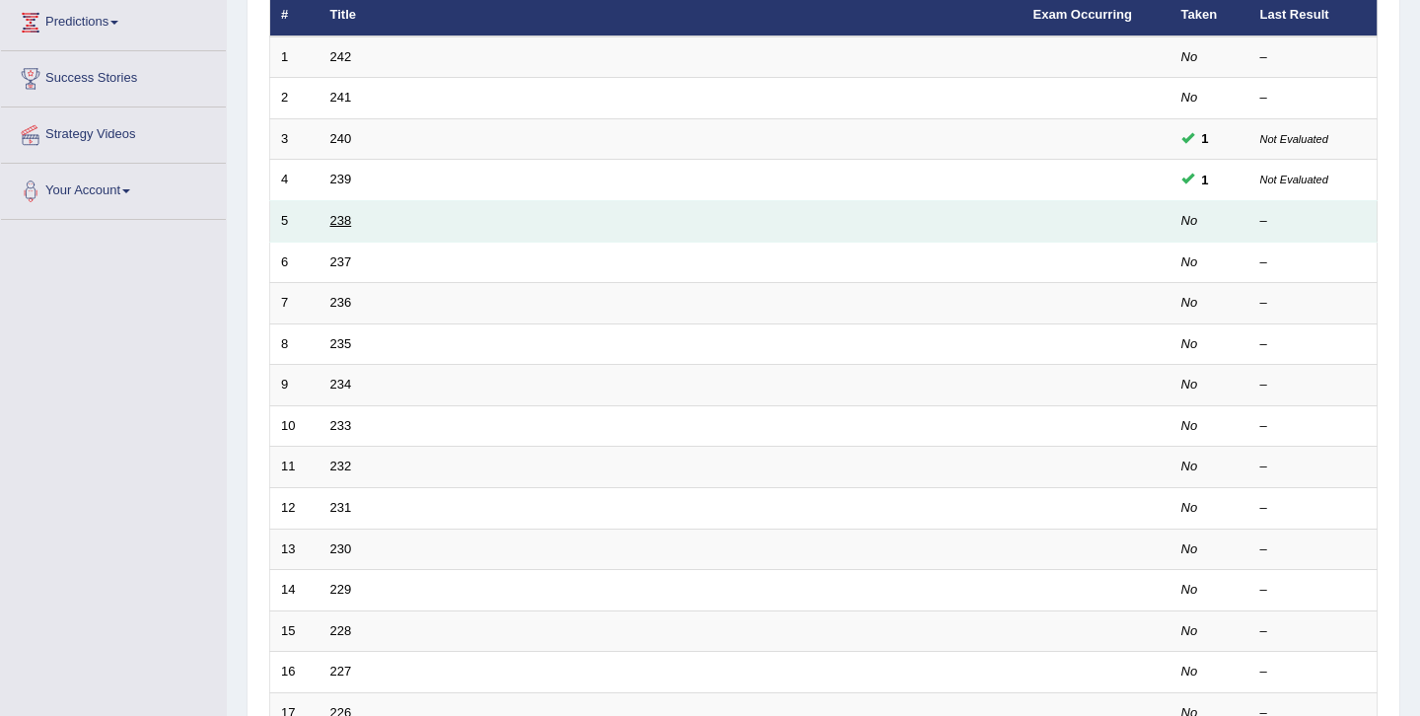
click at [335, 226] on link "238" at bounding box center [341, 220] width 22 height 15
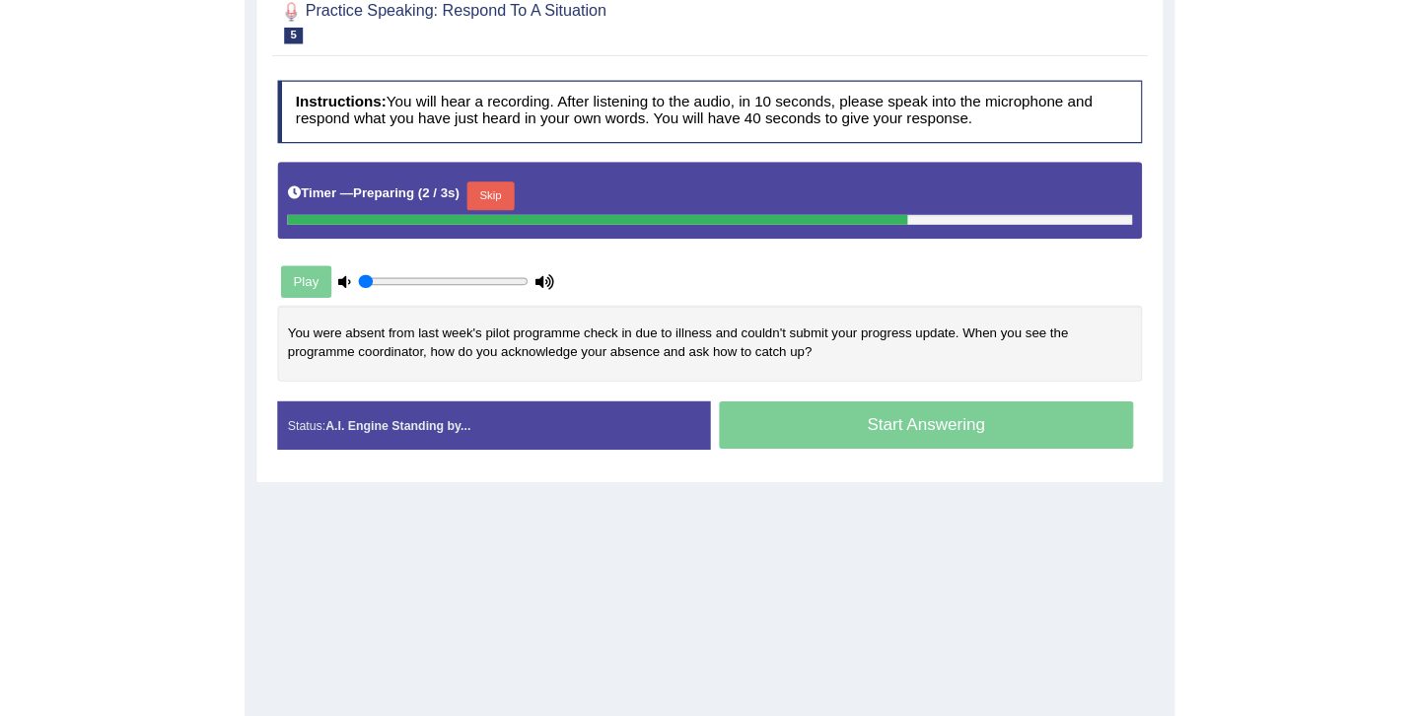
scroll to position [277, 0]
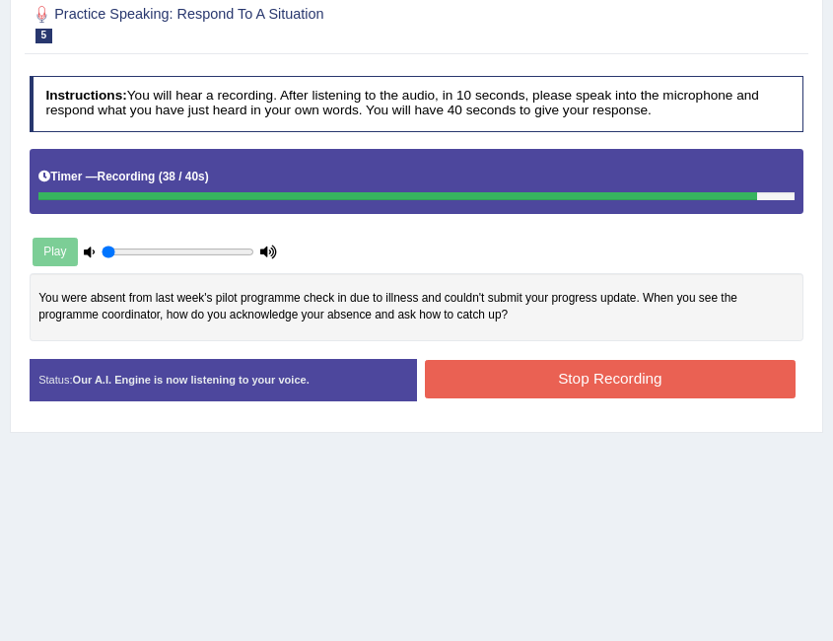
click at [525, 359] on div "Start Answering" at bounding box center [611, 359] width 388 height 1
click at [512, 391] on button "Stop Recording" at bounding box center [610, 379] width 371 height 38
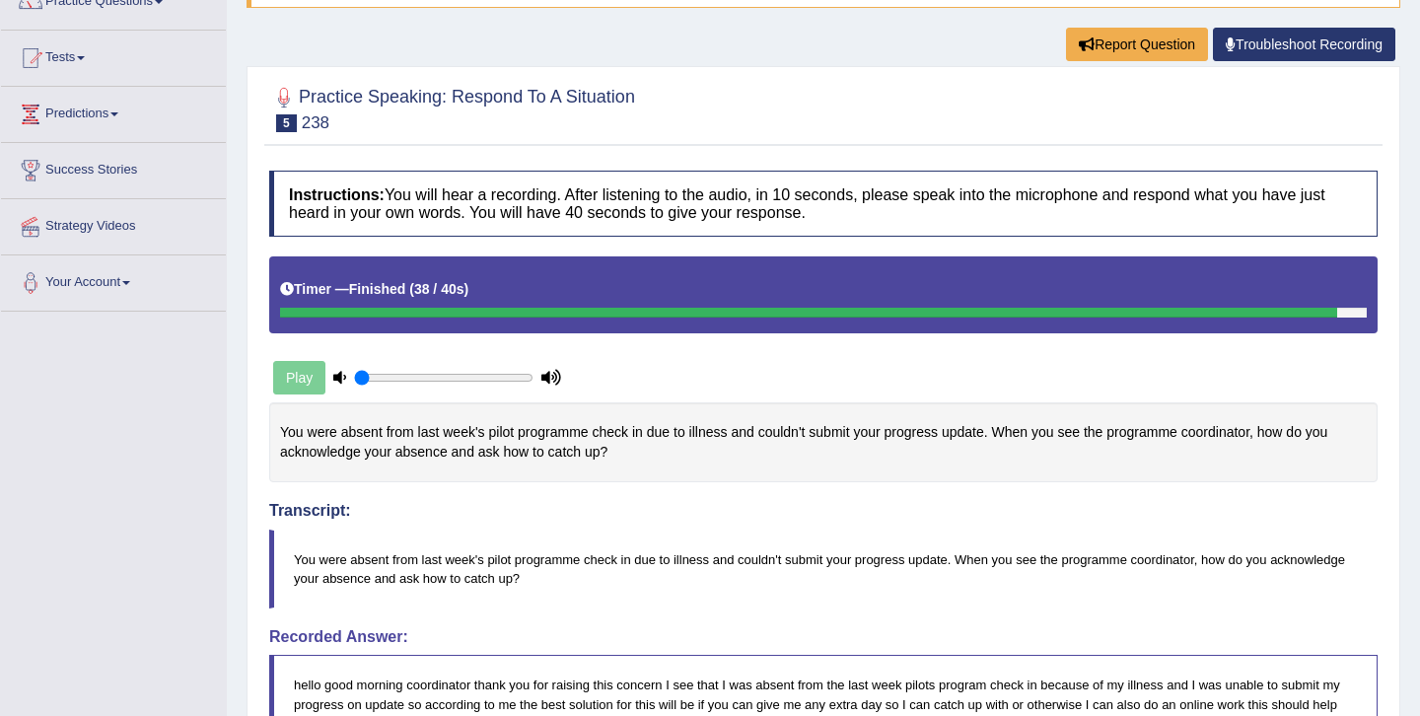
scroll to position [0, 0]
